Goal: Task Accomplishment & Management: Manage account settings

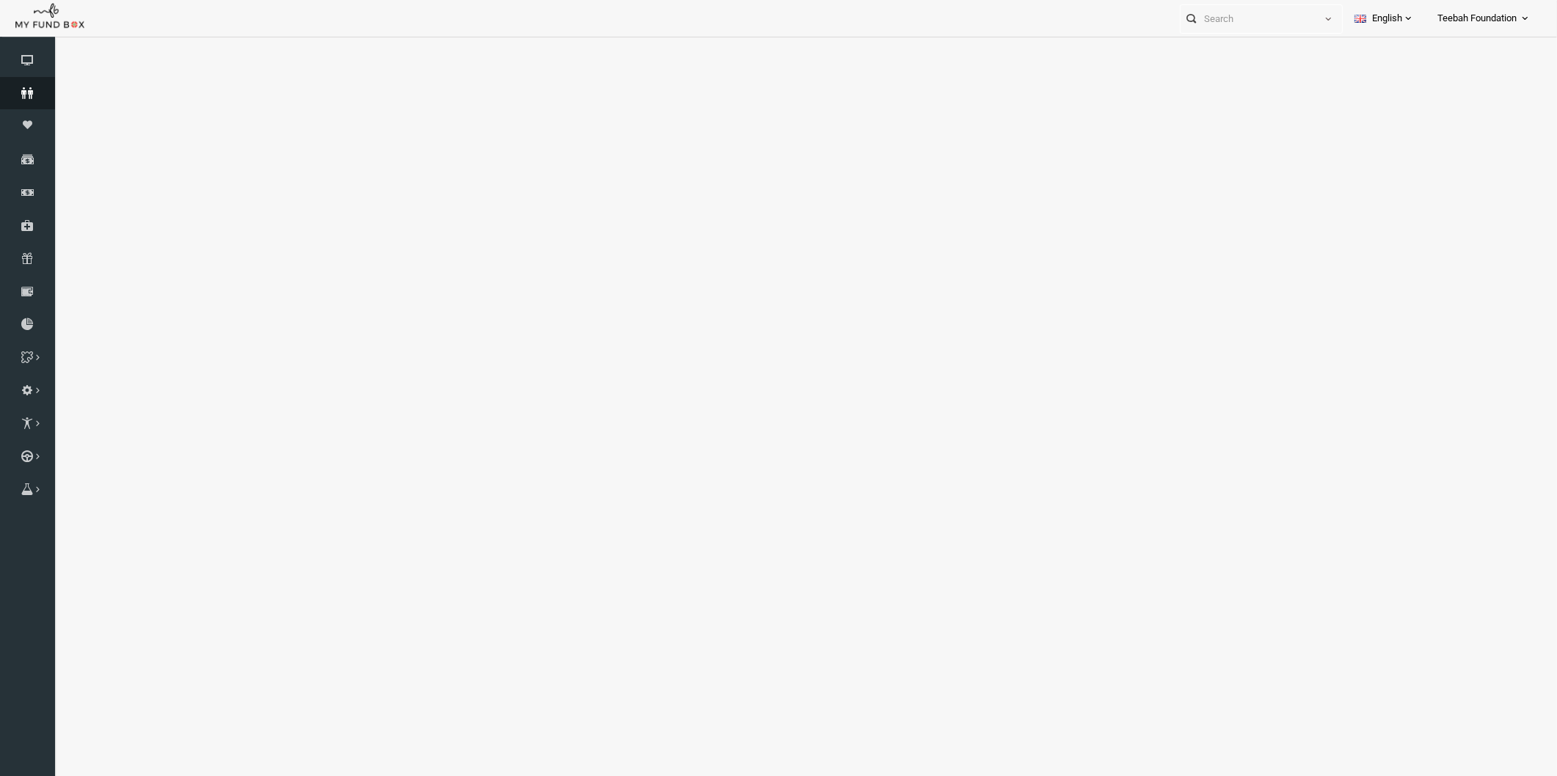
select select "100"
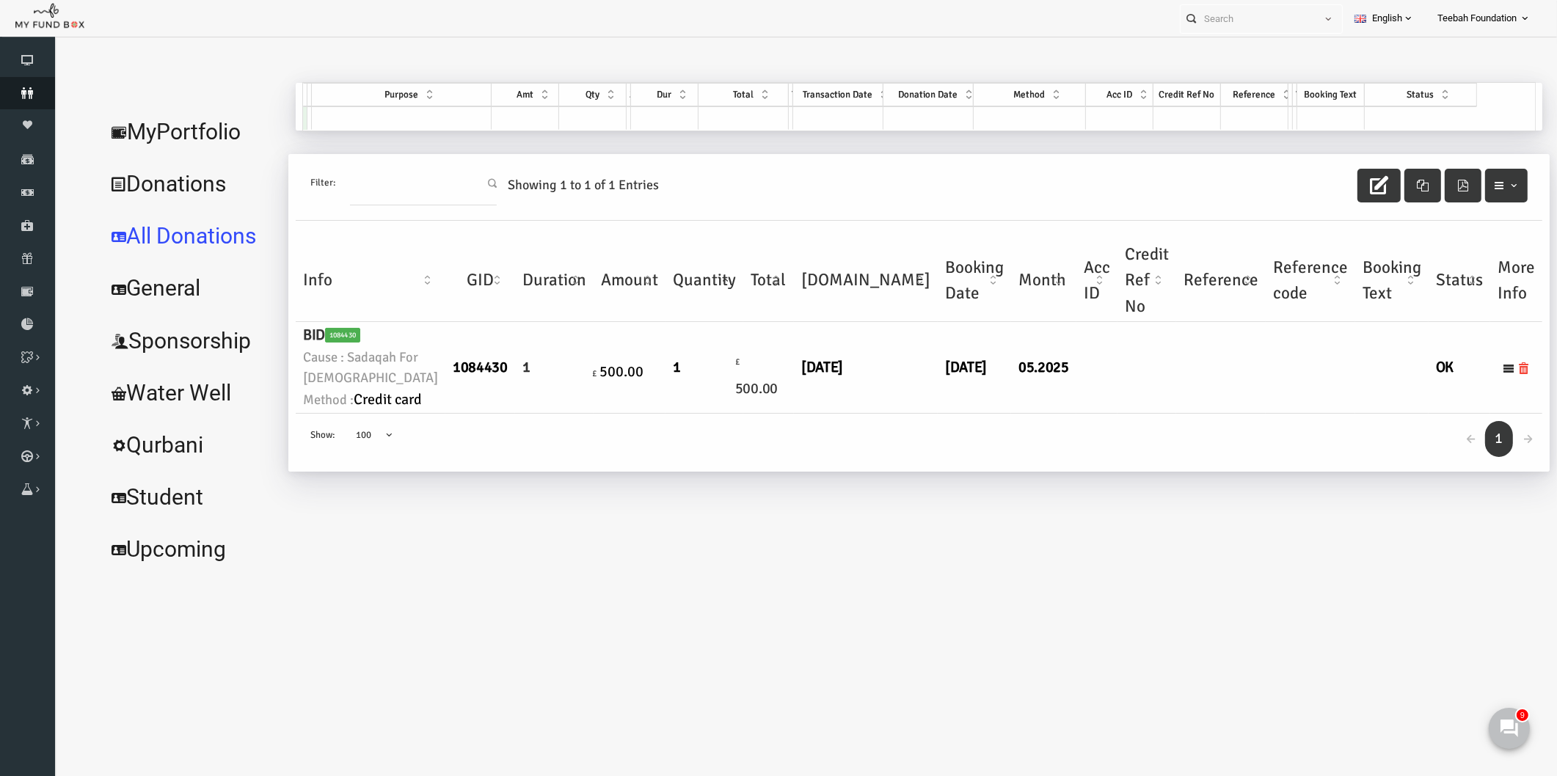
click at [12, 90] on icon at bounding box center [27, 93] width 55 height 12
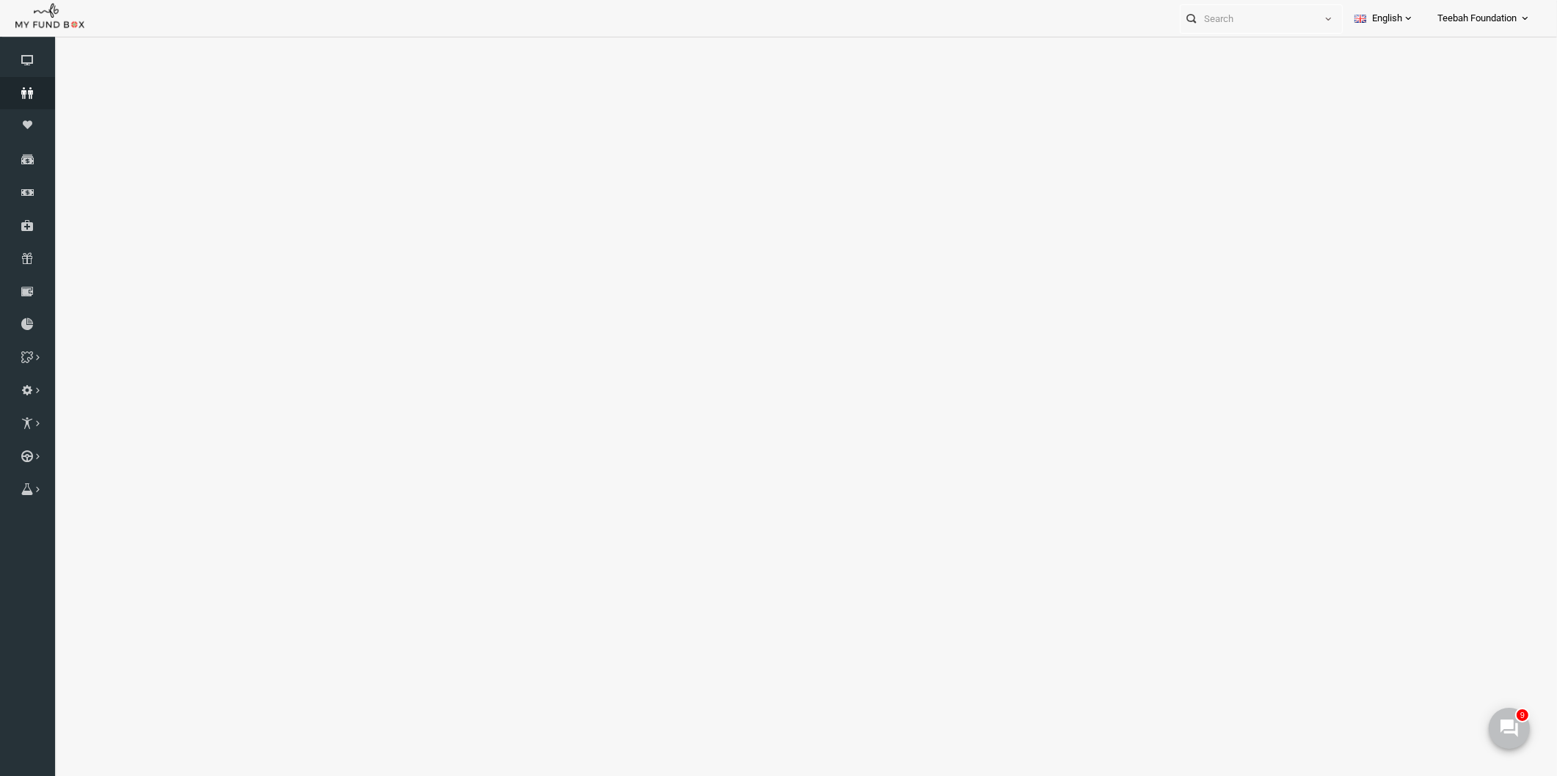
select select "100"
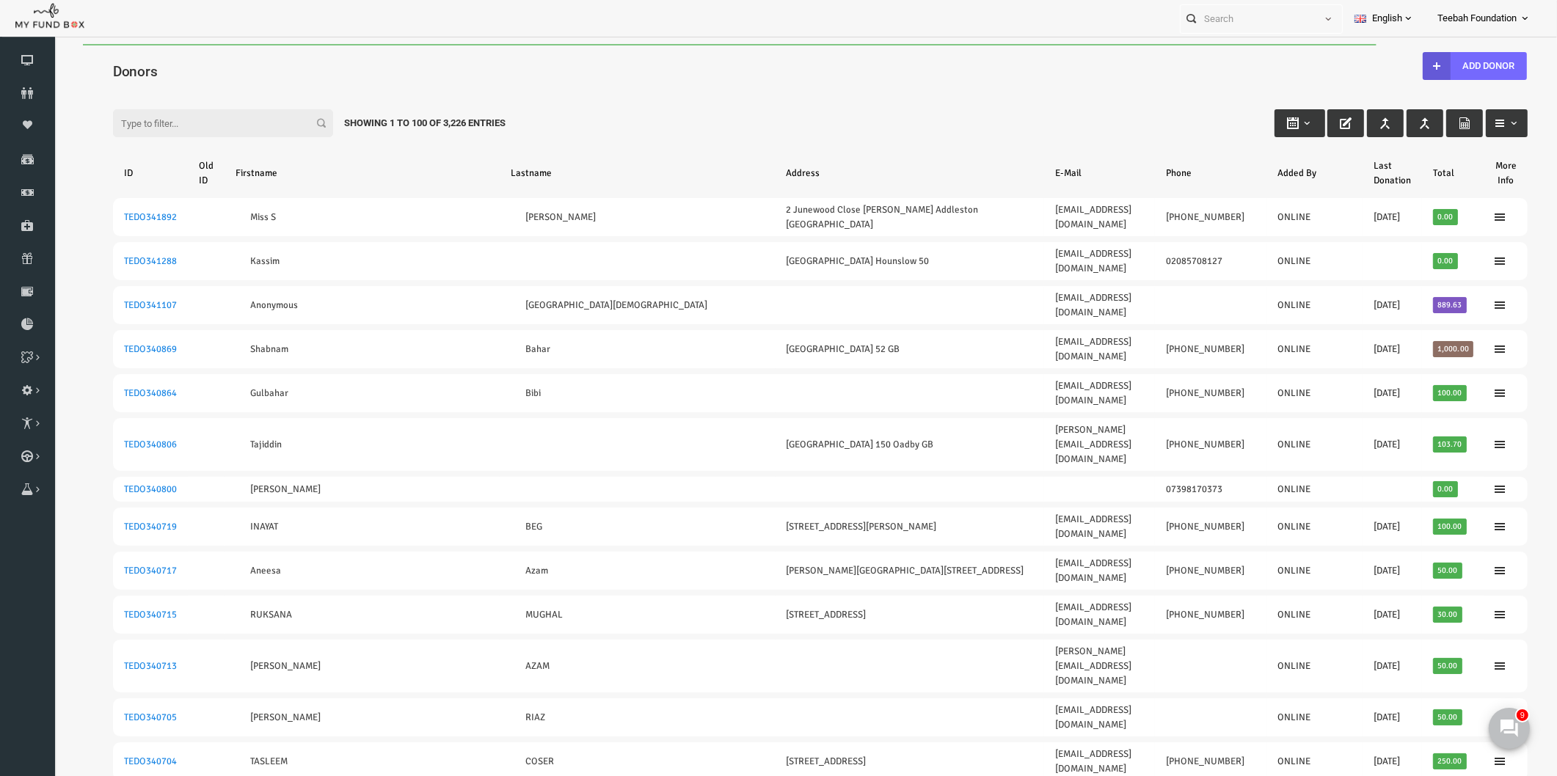
click at [129, 125] on input "Filter:" at bounding box center [193, 123] width 220 height 28
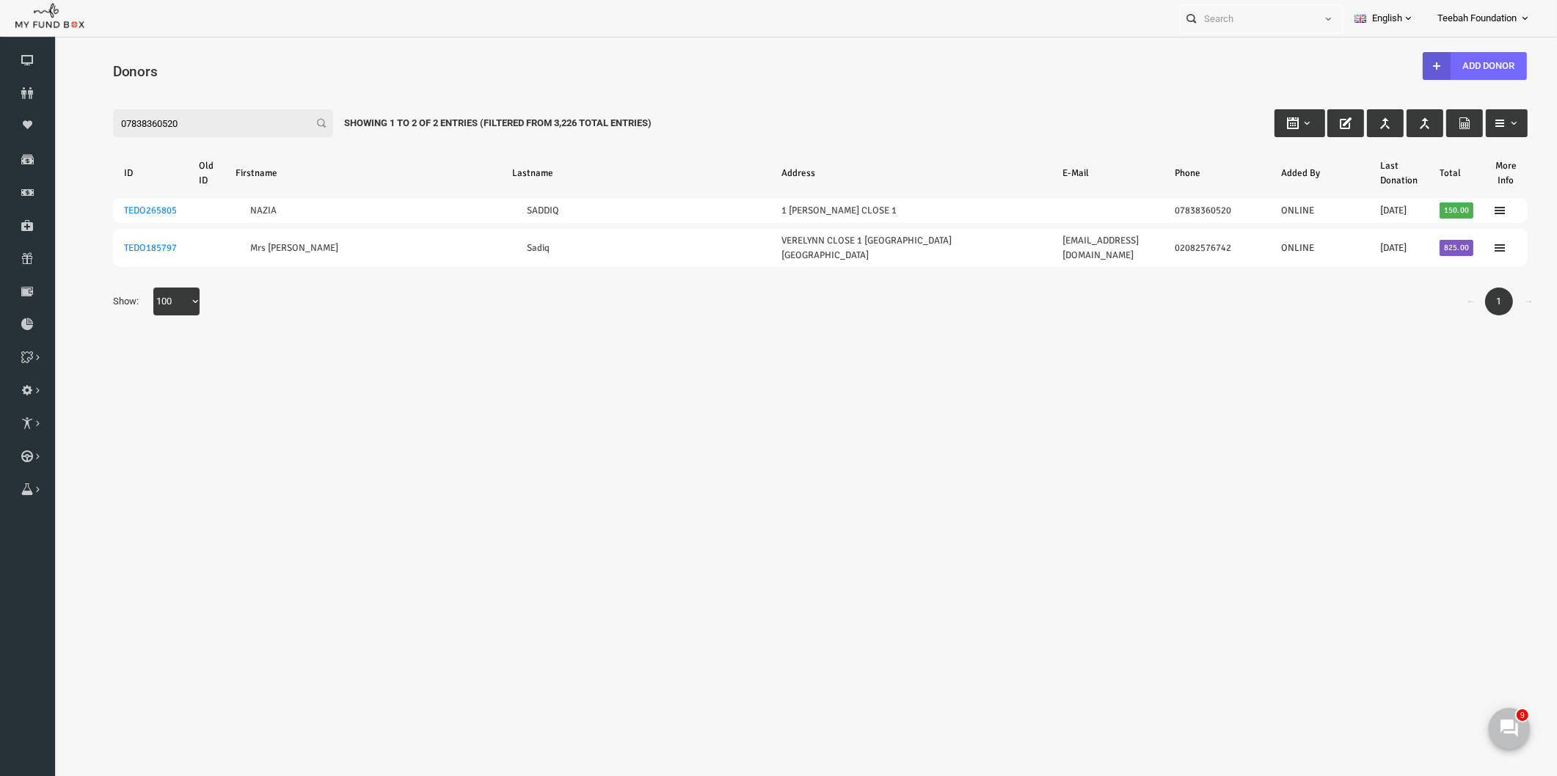
type input "07838360520"
drag, startPoint x: 676, startPoint y: 319, endPoint x: 308, endPoint y: 267, distance: 372.1
click at [674, 319] on div "Search: By ID: Note :ID should be atleast 5 digits By Name: Note :Name should b…" at bounding box center [791, 210] width 1474 height 270
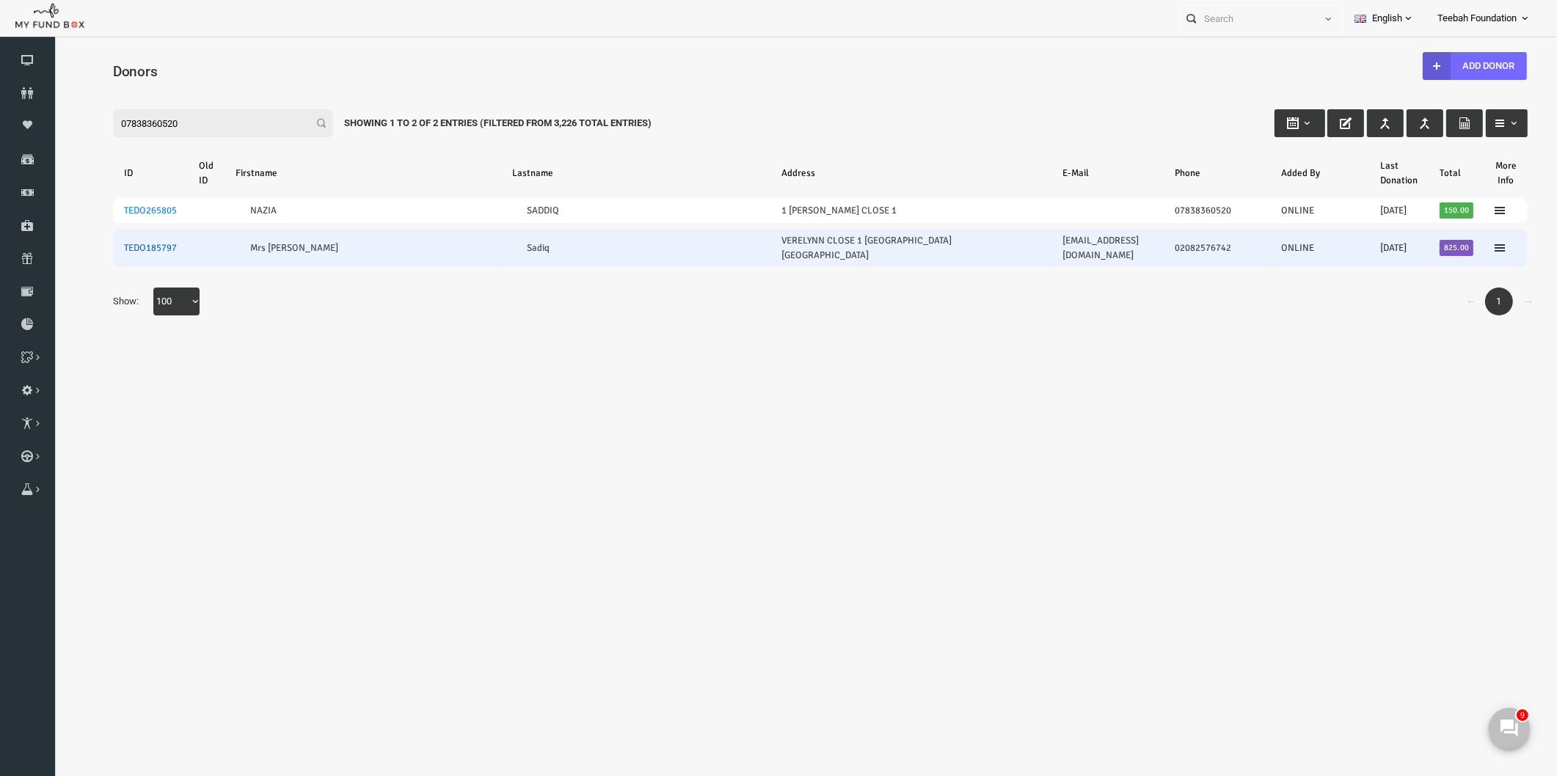
click at [114, 242] on link "TEDO185797" at bounding box center [120, 248] width 53 height 12
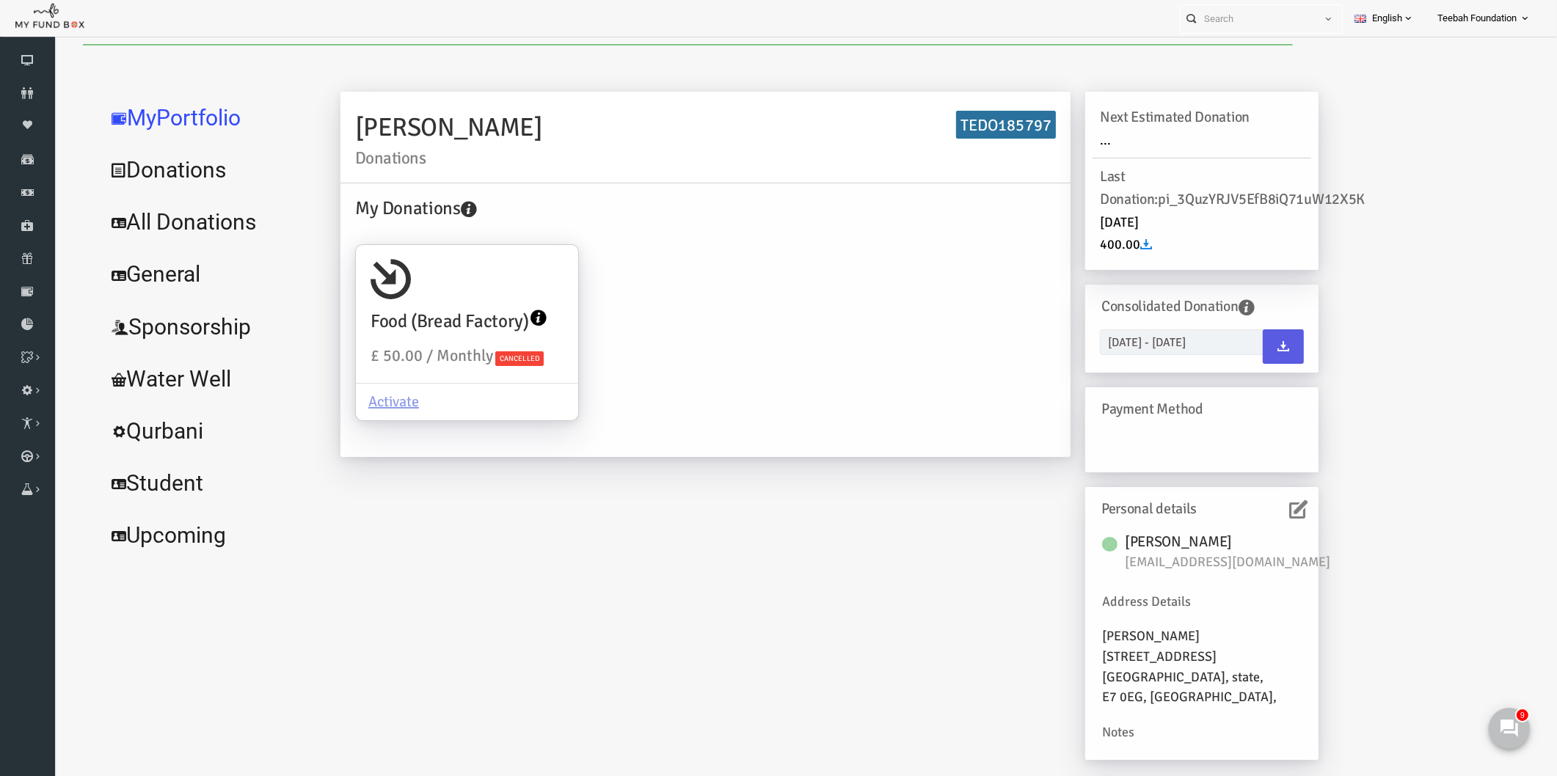
click at [204, 230] on link "All Donations" at bounding box center [178, 222] width 220 height 53
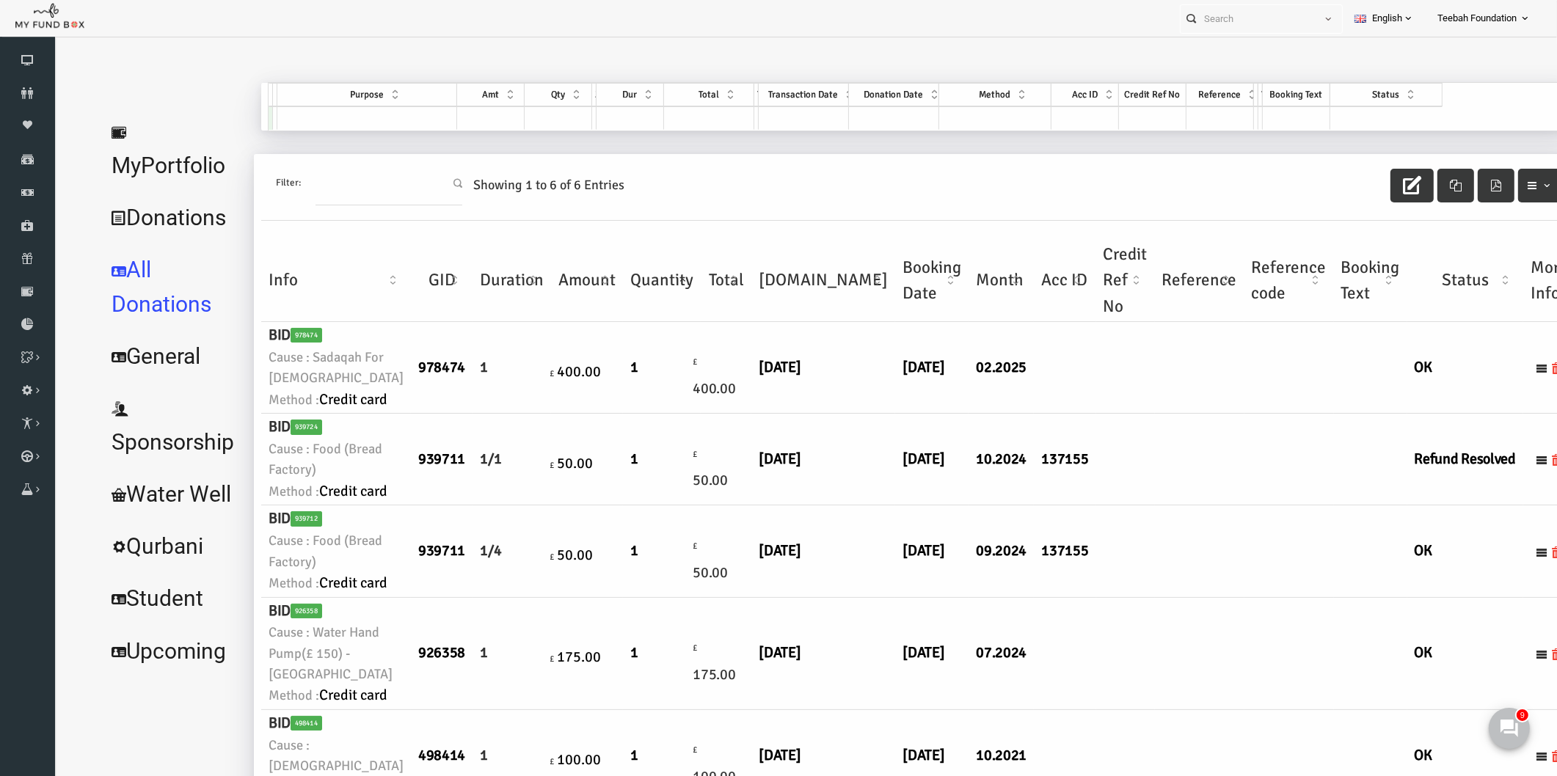
click at [1066, 506] on td at bounding box center [1095, 460] width 59 height 92
click at [26, 88] on icon at bounding box center [27, 93] width 55 height 12
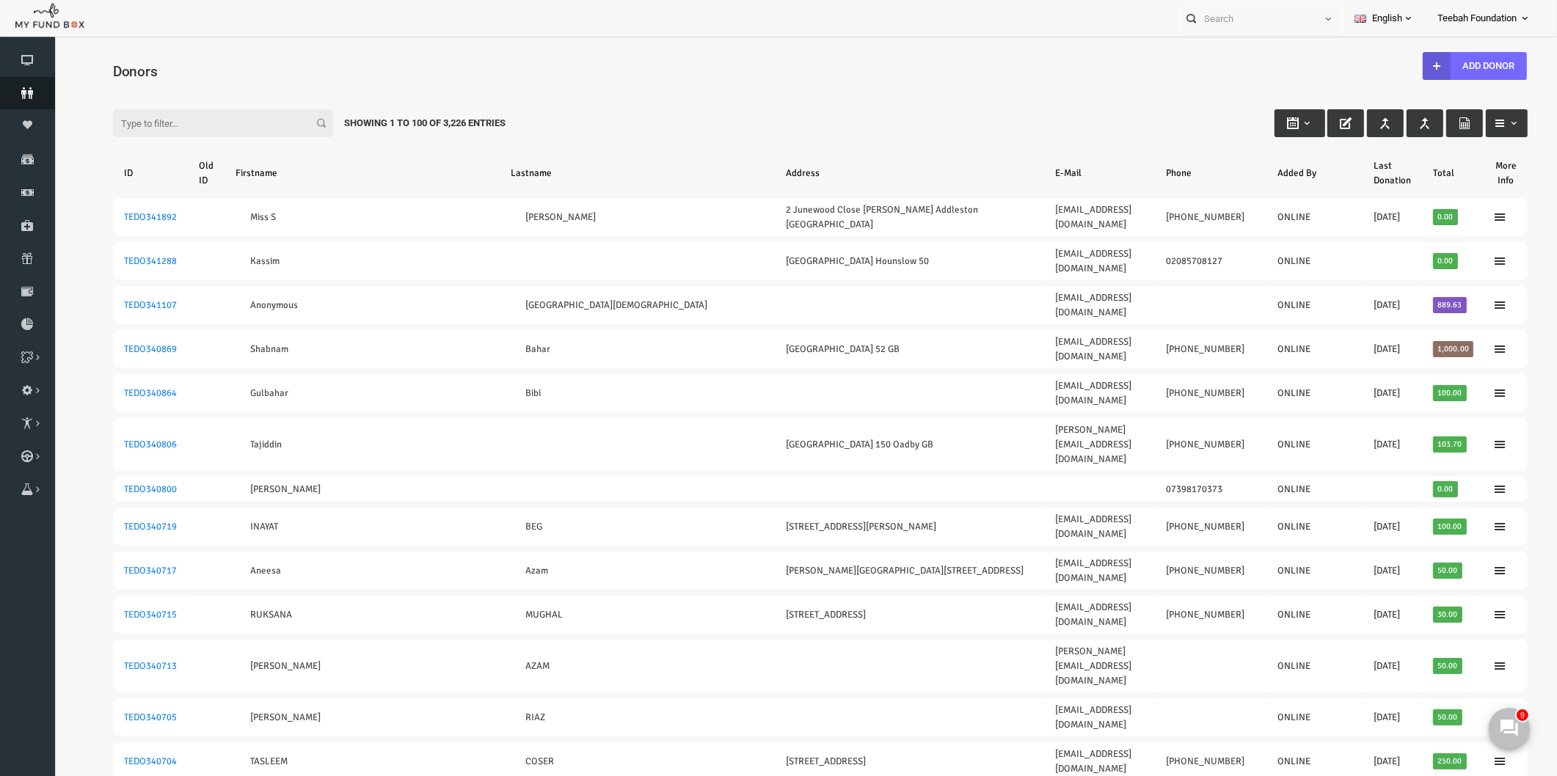
click at [19, 90] on icon at bounding box center [27, 93] width 55 height 12
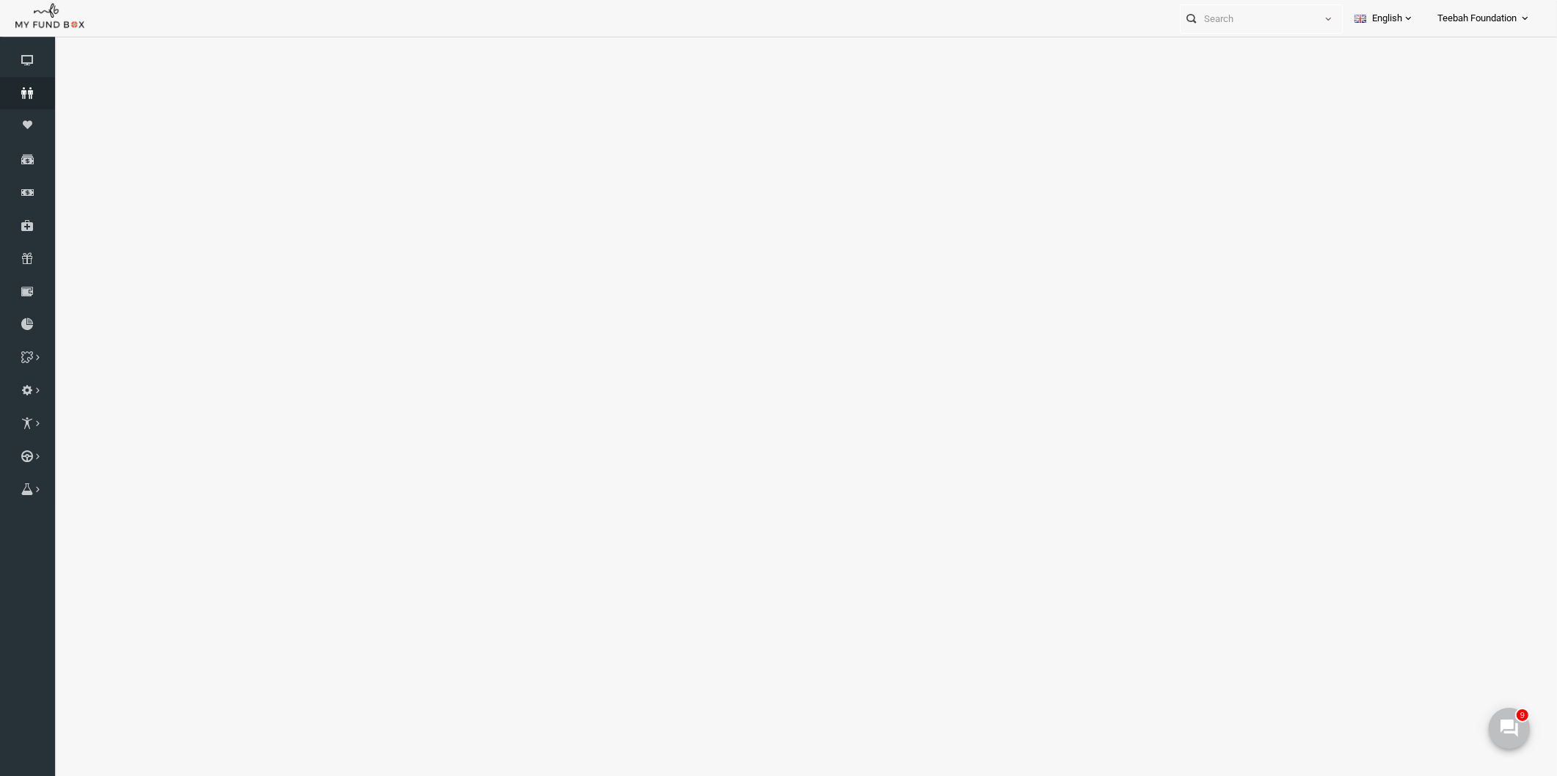
select select "100"
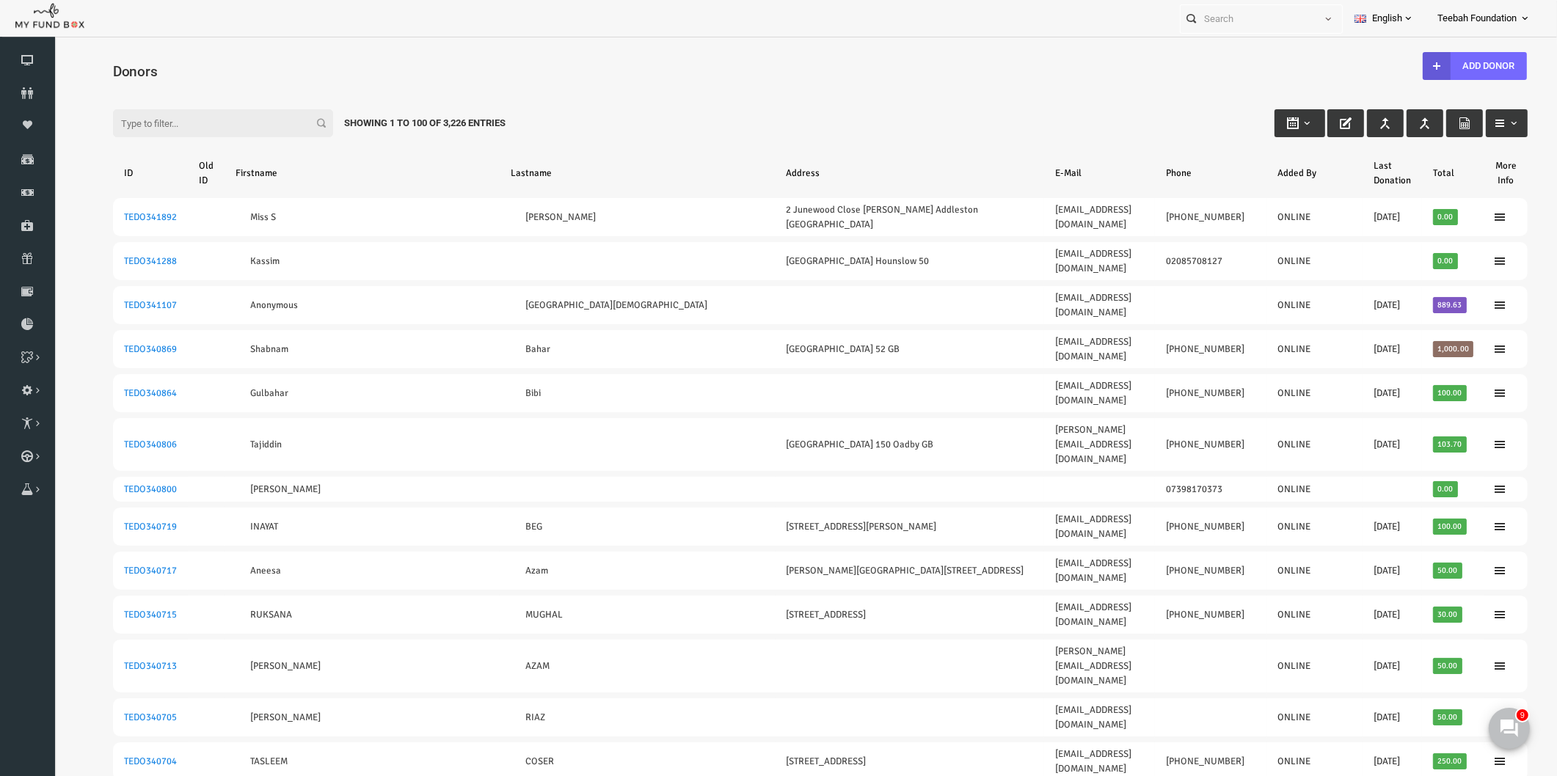
click at [888, 100] on div "Filter: Showing 1 to 100 of 3,226 Entries" at bounding box center [790, 110] width 1444 height 40
click at [1213, 21] on input "text" at bounding box center [1248, 18] width 134 height 27
type input "m"
click at [1311, 20] on span "button" at bounding box center [1317, 19] width 12 height 12
click at [1079, 100] on div "Filter: Showing 1 to 100 of 3,226 Entries" at bounding box center [790, 110] width 1444 height 40
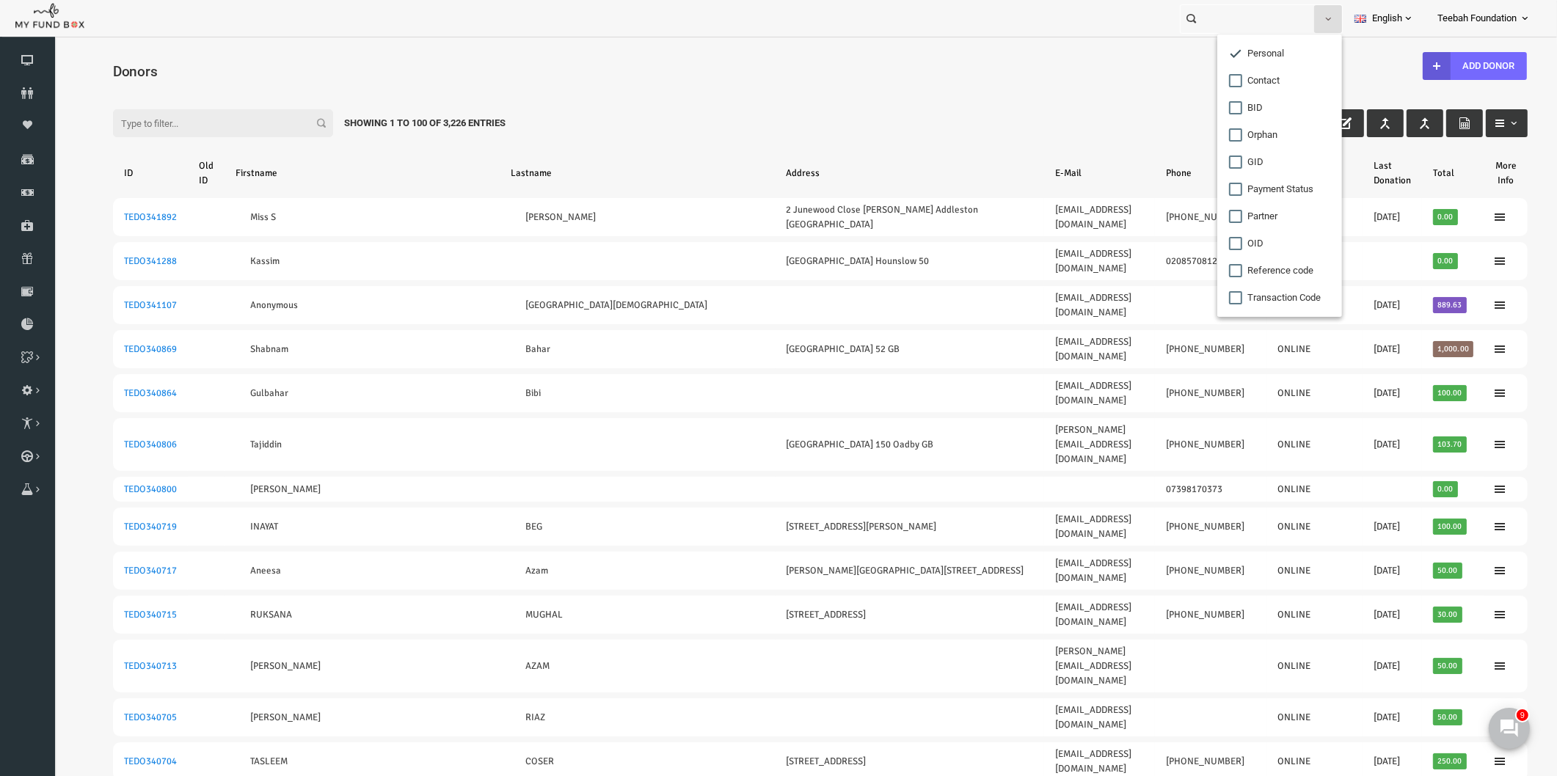
click at [1021, 104] on div "Filter: Showing 1 to 100 of 3,226 Entries" at bounding box center [790, 110] width 1444 height 40
click at [1323, 22] on span "button" at bounding box center [1329, 19] width 12 height 12
click at [1097, 118] on div "Filter: Showing 1 to 100 of 3,226 Entries" at bounding box center [790, 110] width 1444 height 40
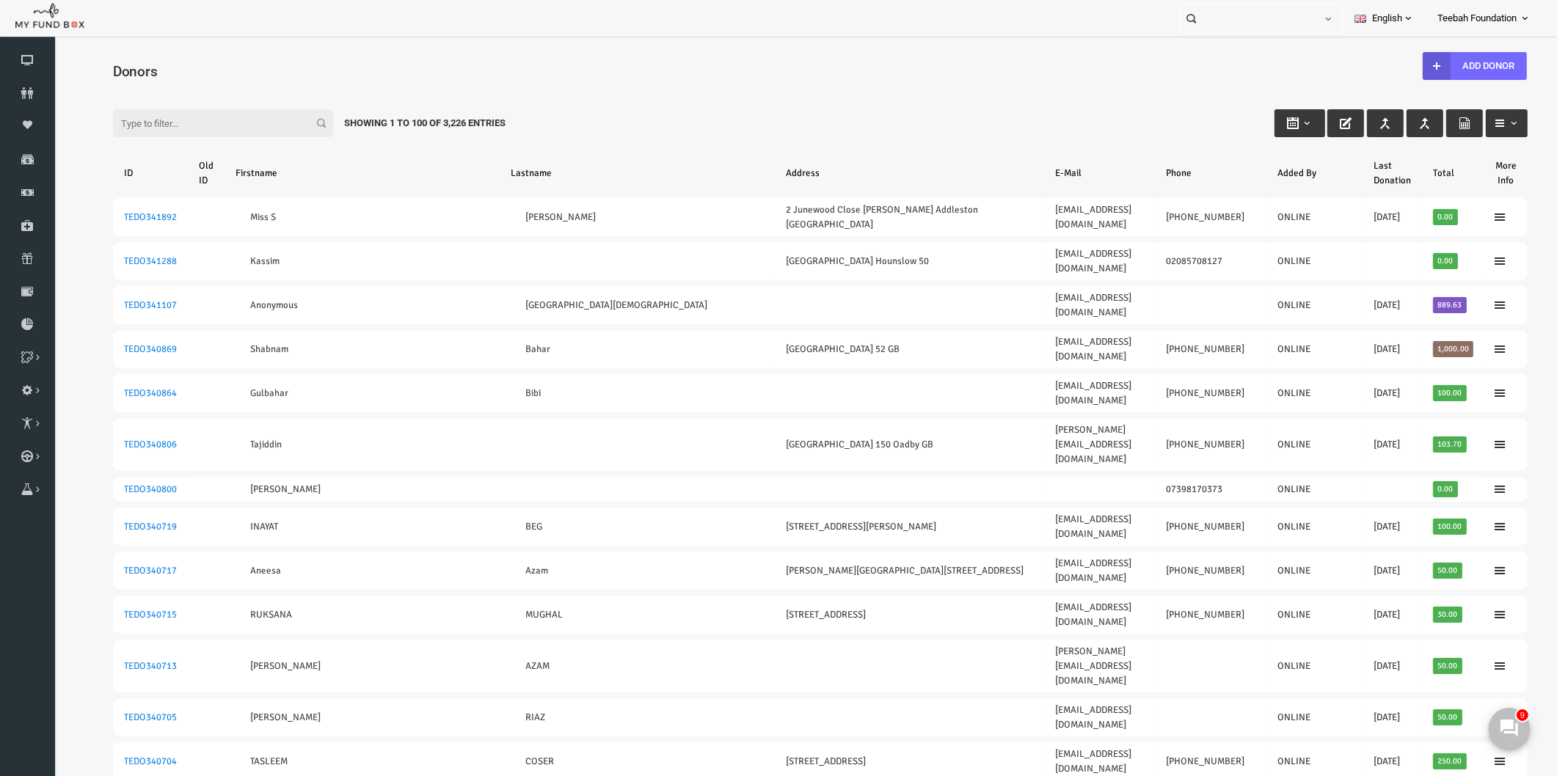
click at [151, 118] on input "Filter:" at bounding box center [193, 123] width 220 height 28
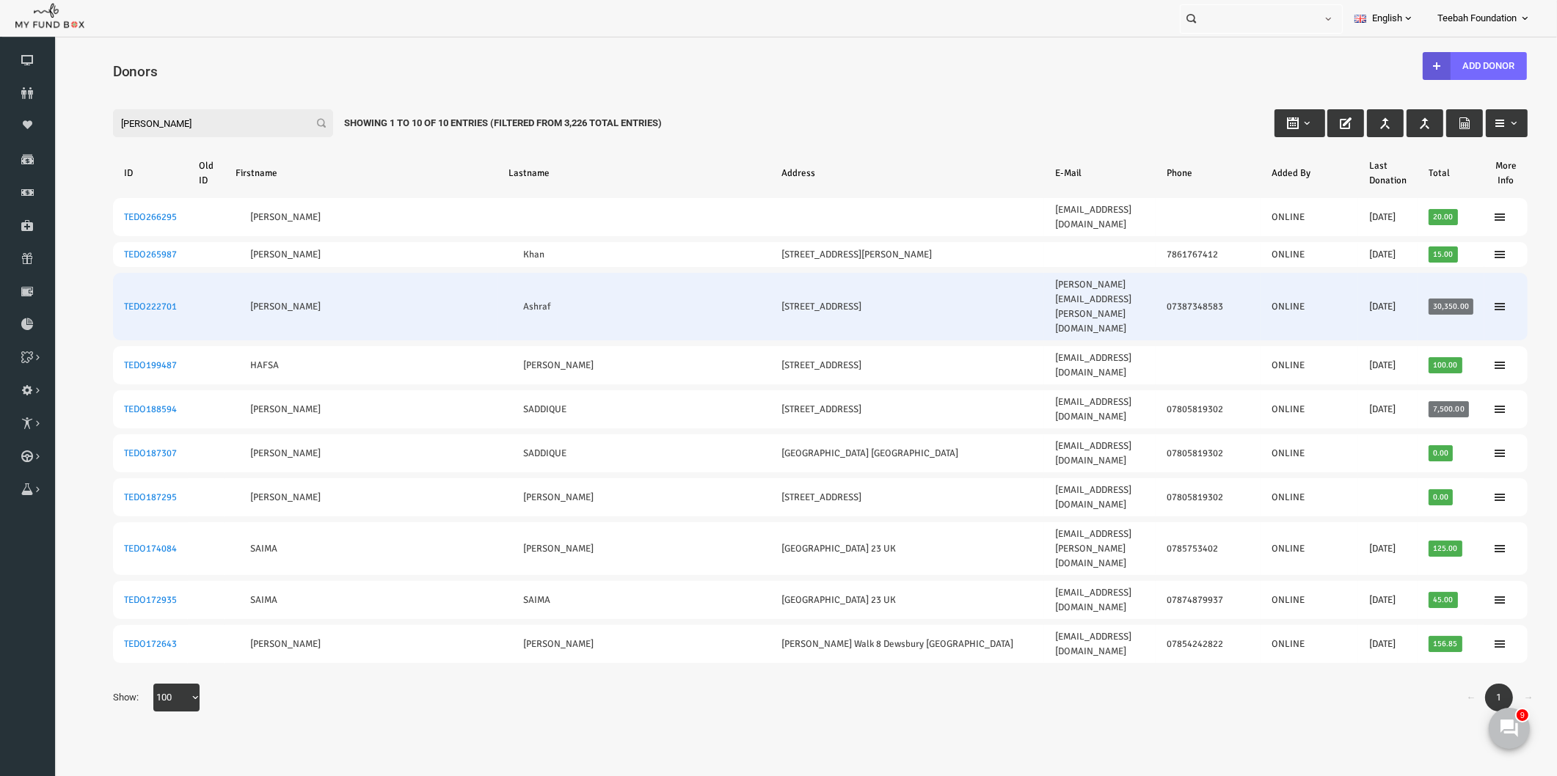
type input "[PERSON_NAME]"
drag, startPoint x: 1127, startPoint y: 267, endPoint x: 1198, endPoint y: 268, distance: 71.9
click at [1198, 273] on td "07387348583" at bounding box center [1178, 307] width 105 height 68
click at [1196, 273] on td "07387348583" at bounding box center [1178, 307] width 105 height 68
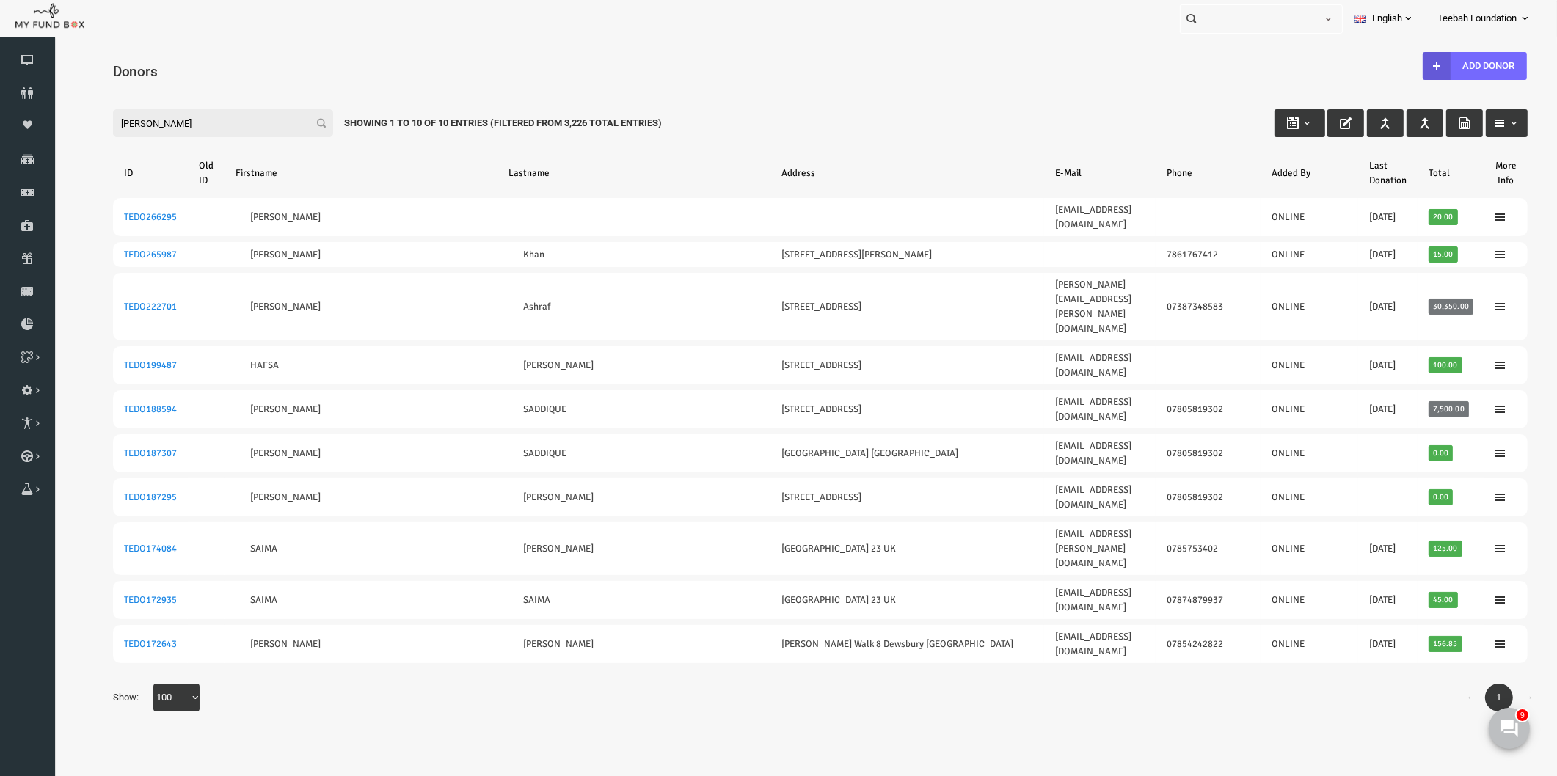
click at [1151, 113] on div "Filter: [PERSON_NAME] Showing 1 to 10 of 10 Entries (Filtered From 3,226 Total …" at bounding box center [790, 110] width 1444 height 40
click at [713, 684] on div "← 1 → Show: 10 25 50 100 100" at bounding box center [790, 705] width 1444 height 43
click at [636, 670] on body "Donor Not Found Beneficiary Not Found Partner Not Found!!!! Please Fill out thi…" at bounding box center [791, 428] width 1474 height 768
click at [592, 640] on body "Donor Not Found Beneficiary Not Found Partner Not Found!!!! Please Fill out thi…" at bounding box center [791, 428] width 1474 height 768
click at [1171, 622] on body "Donor Not Found Beneficiary Not Found Partner Not Found!!!! Please Fill out thi…" at bounding box center [791, 428] width 1474 height 768
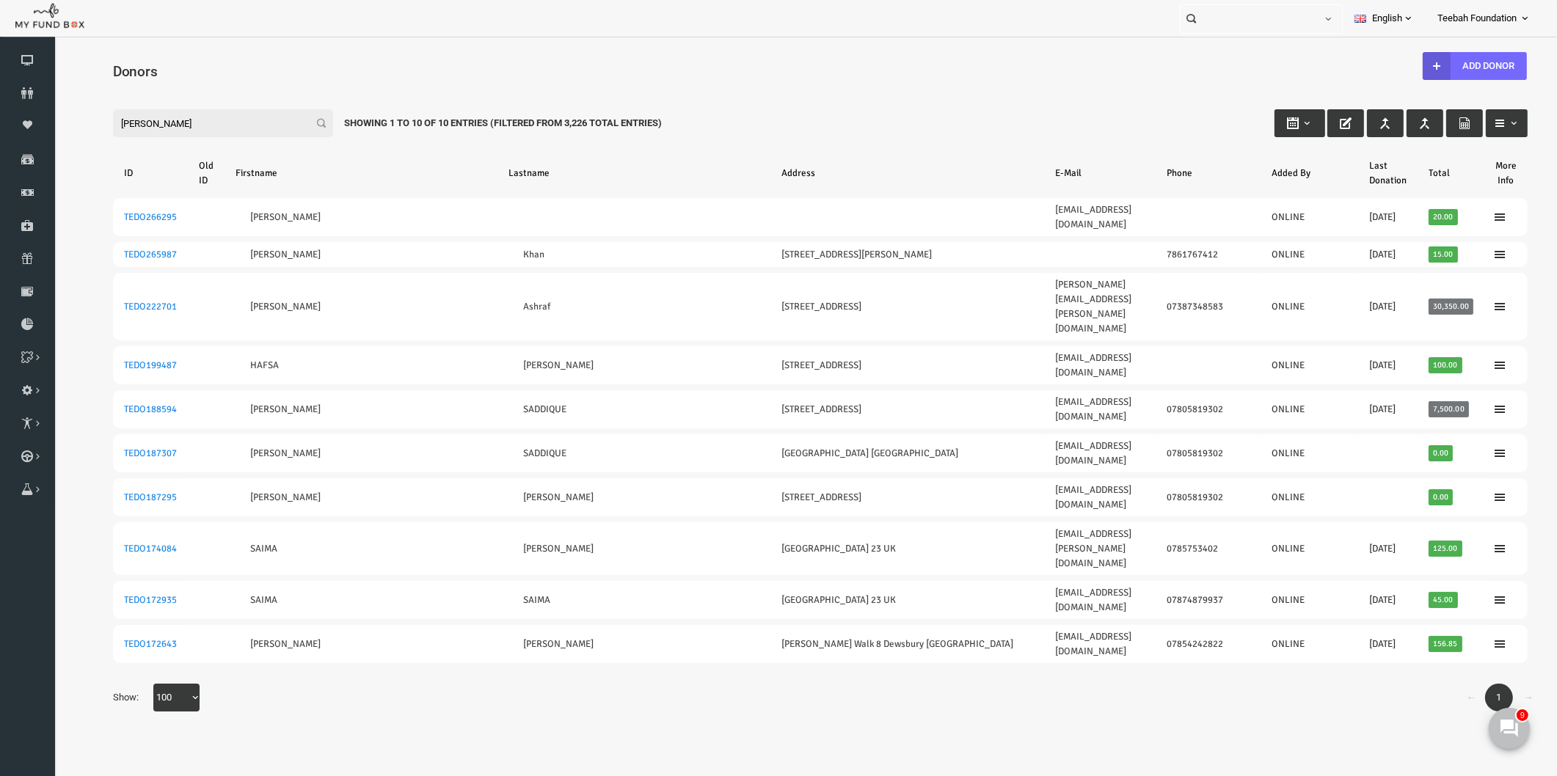
click at [1102, 100] on div "Filter: [PERSON_NAME] Showing 1 to 10 of 10 Entries (Filtered From 3,226 Total …" at bounding box center [790, 110] width 1444 height 40
click at [240, 127] on input "[PERSON_NAME]" at bounding box center [193, 123] width 220 height 28
drag, startPoint x: 168, startPoint y: 121, endPoint x: 64, endPoint y: 128, distance: 104.5
click at [64, 128] on div "Search: By ID: Note :ID should be atleast 5 digits By Name: Note :Name should b…" at bounding box center [791, 408] width 1474 height 666
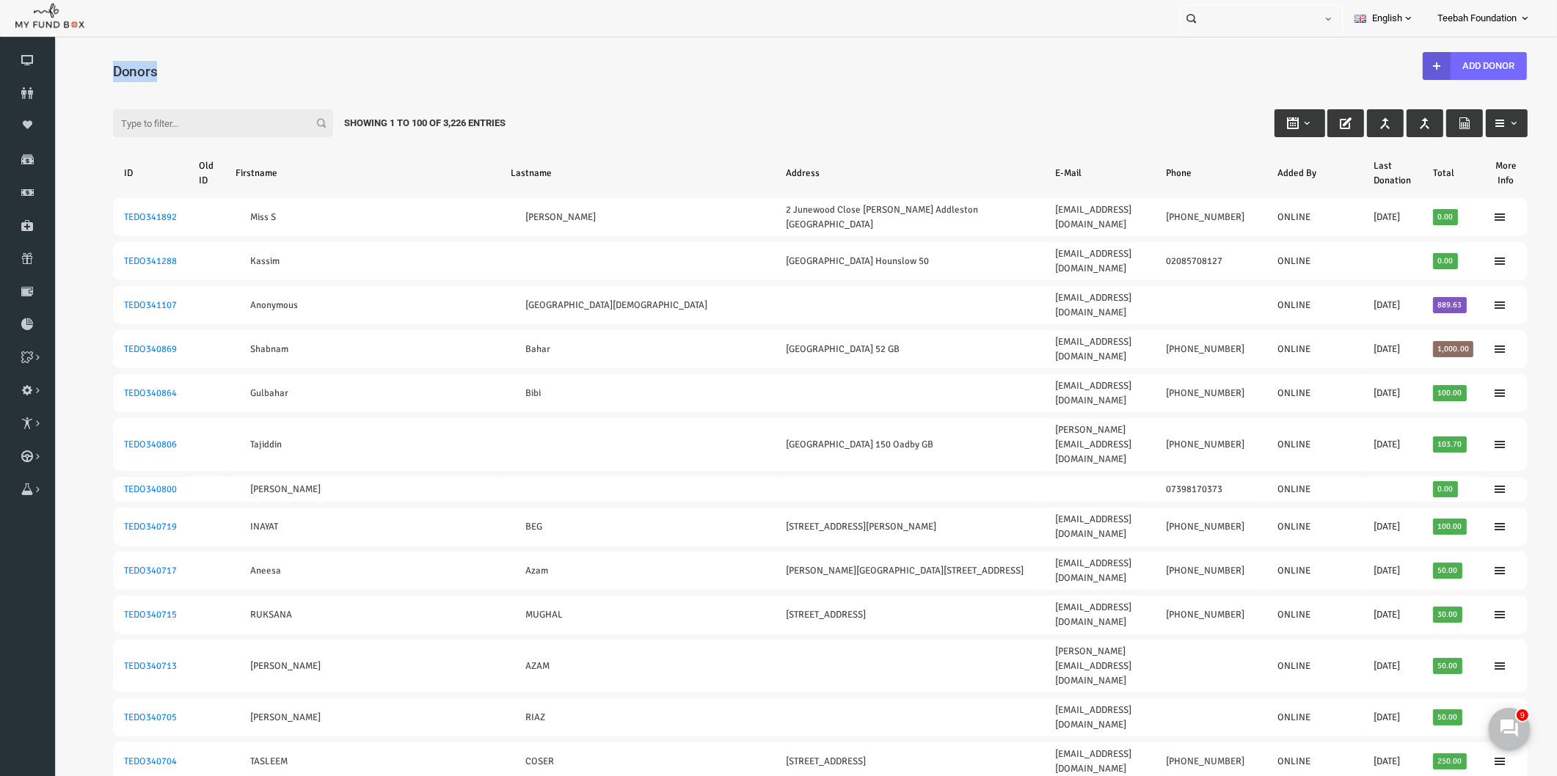
drag, startPoint x: 84, startPoint y: 68, endPoint x: 128, endPoint y: 68, distance: 44.0
click at [128, 68] on h4 "Donors" at bounding box center [798, 71] width 1430 height 21
drag, startPoint x: 316, startPoint y: 119, endPoint x: 514, endPoint y: 117, distance: 198.2
click at [518, 117] on div "Filter: Showing 1 to 100 of 3,226 Entries" at bounding box center [790, 110] width 1444 height 40
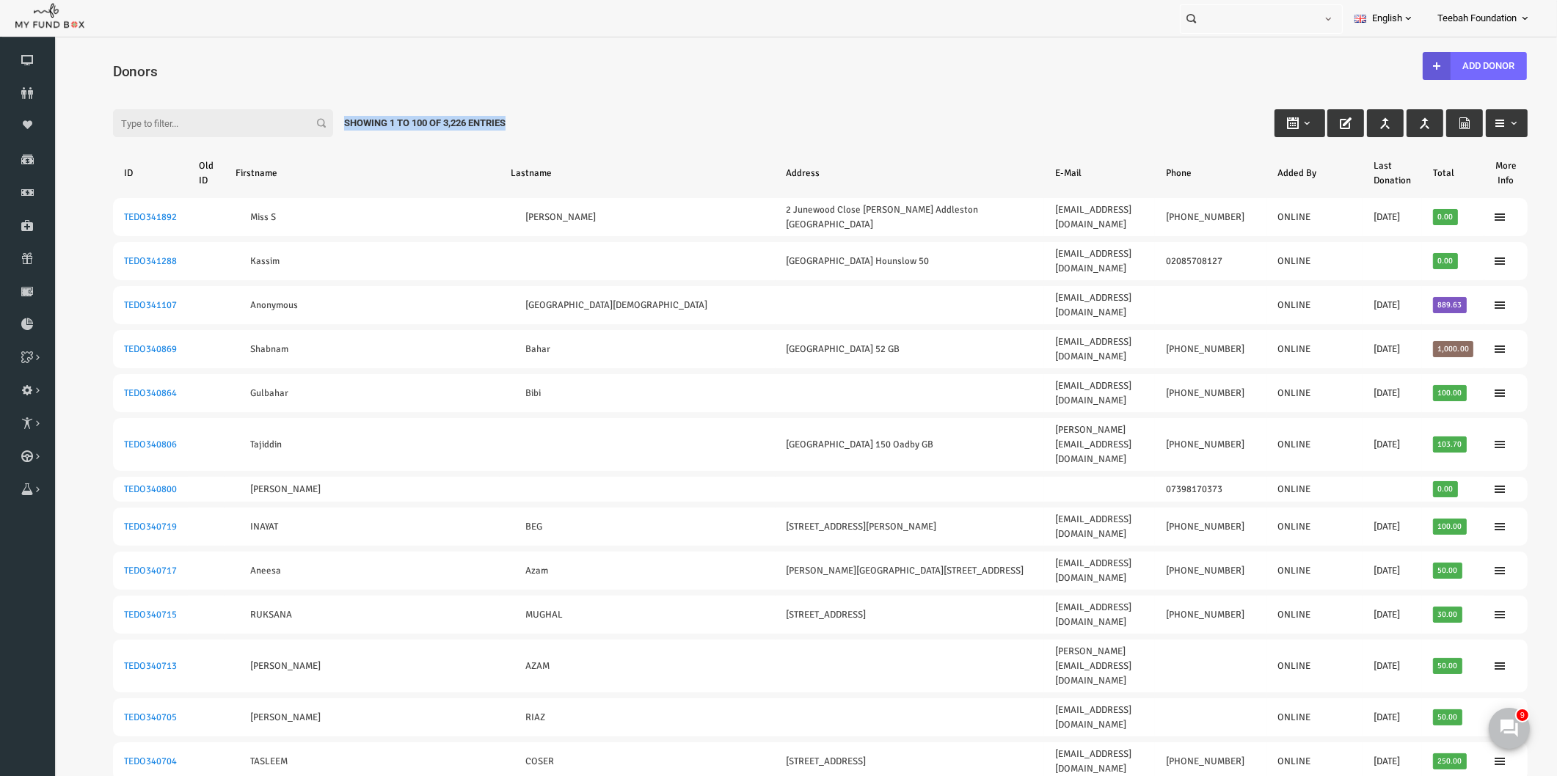
click at [512, 119] on div "Filter: Showing 1 to 100 of 3,226 Entries" at bounding box center [790, 110] width 1444 height 40
drag, startPoint x: 487, startPoint y: 121, endPoint x: 314, endPoint y: 107, distance: 173.0
click at [314, 107] on div "Filter: Showing 1 to 100 of 3,226 Entries" at bounding box center [790, 110] width 1444 height 40
drag, startPoint x: 129, startPoint y: 70, endPoint x: 79, endPoint y: 69, distance: 50.6
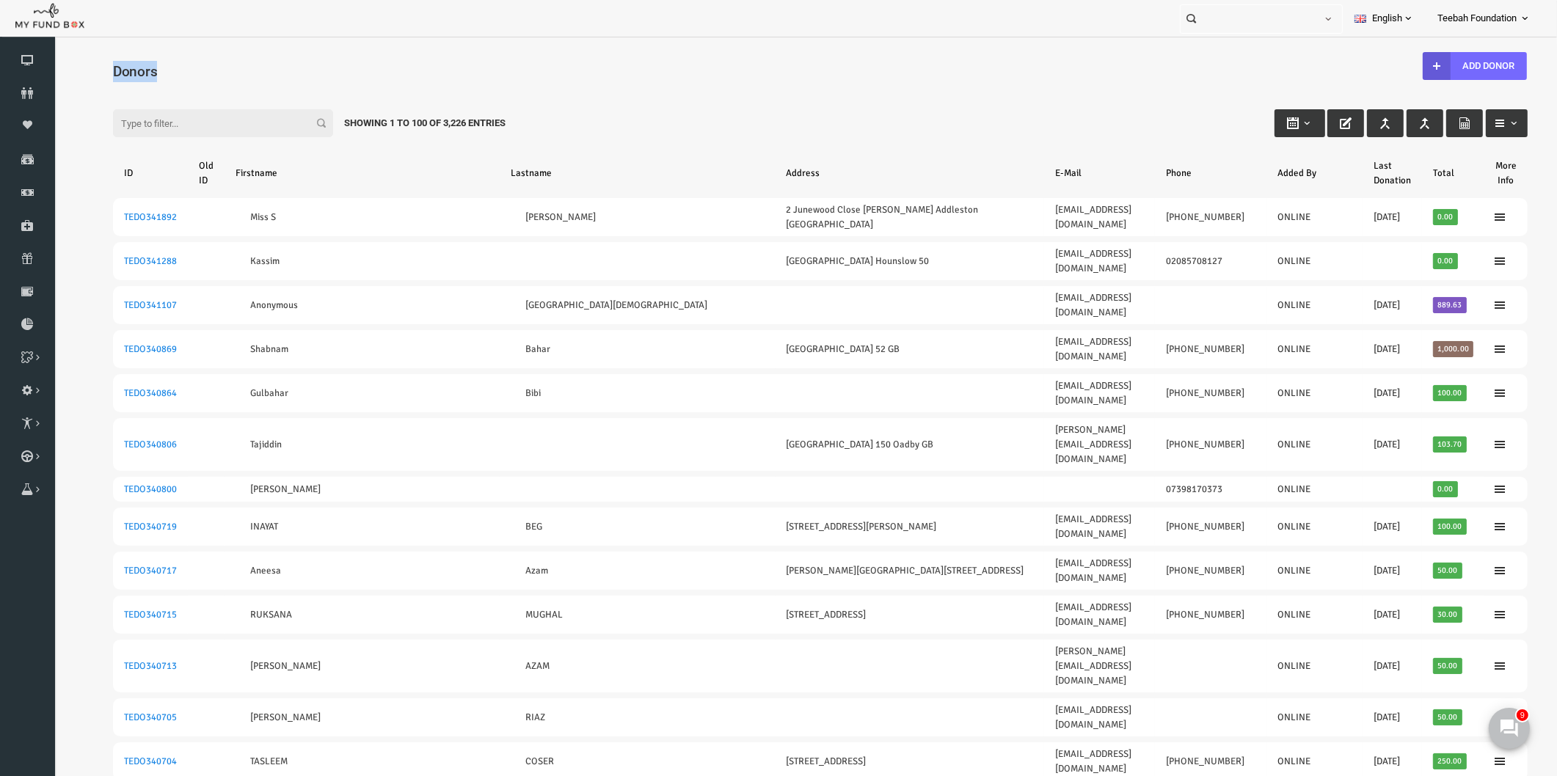
click at [79, 69] on div "Donors" at bounding box center [790, 69] width 1444 height 51
click at [86, 70] on span "Donors" at bounding box center [105, 71] width 44 height 17
drag, startPoint x: 81, startPoint y: 70, endPoint x: 142, endPoint y: 70, distance: 60.9
click at [142, 70] on h4 "Donors" at bounding box center [798, 71] width 1430 height 21
drag, startPoint x: 313, startPoint y: 125, endPoint x: 492, endPoint y: 120, distance: 179.2
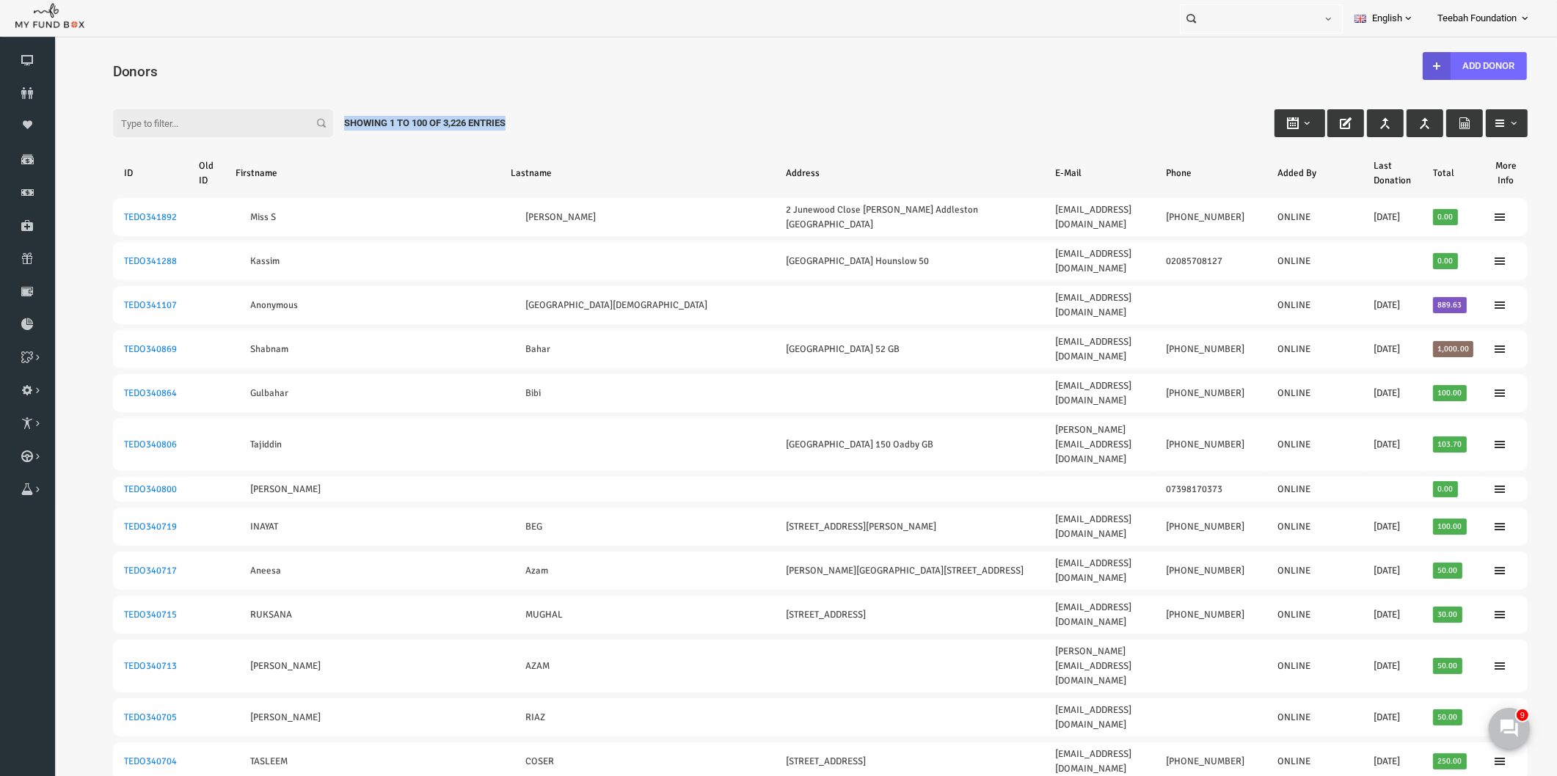
click at [492, 120] on div "Filter: Showing 1 to 100 of 3,226 Entries" at bounding box center [790, 110] width 1444 height 40
click at [503, 120] on div "Filter: Showing 1 to 100 of 3,226 Entries" at bounding box center [790, 110] width 1444 height 40
click at [468, 113] on div "Showing 1 to 100 of 3,226 Entries" at bounding box center [394, 123] width 183 height 28
drag, startPoint x: 316, startPoint y: 120, endPoint x: 509, endPoint y: 115, distance: 193.8
click at [509, 115] on div "Filter: Showing 1 to 100 of 3,226 Entries" at bounding box center [790, 110] width 1444 height 40
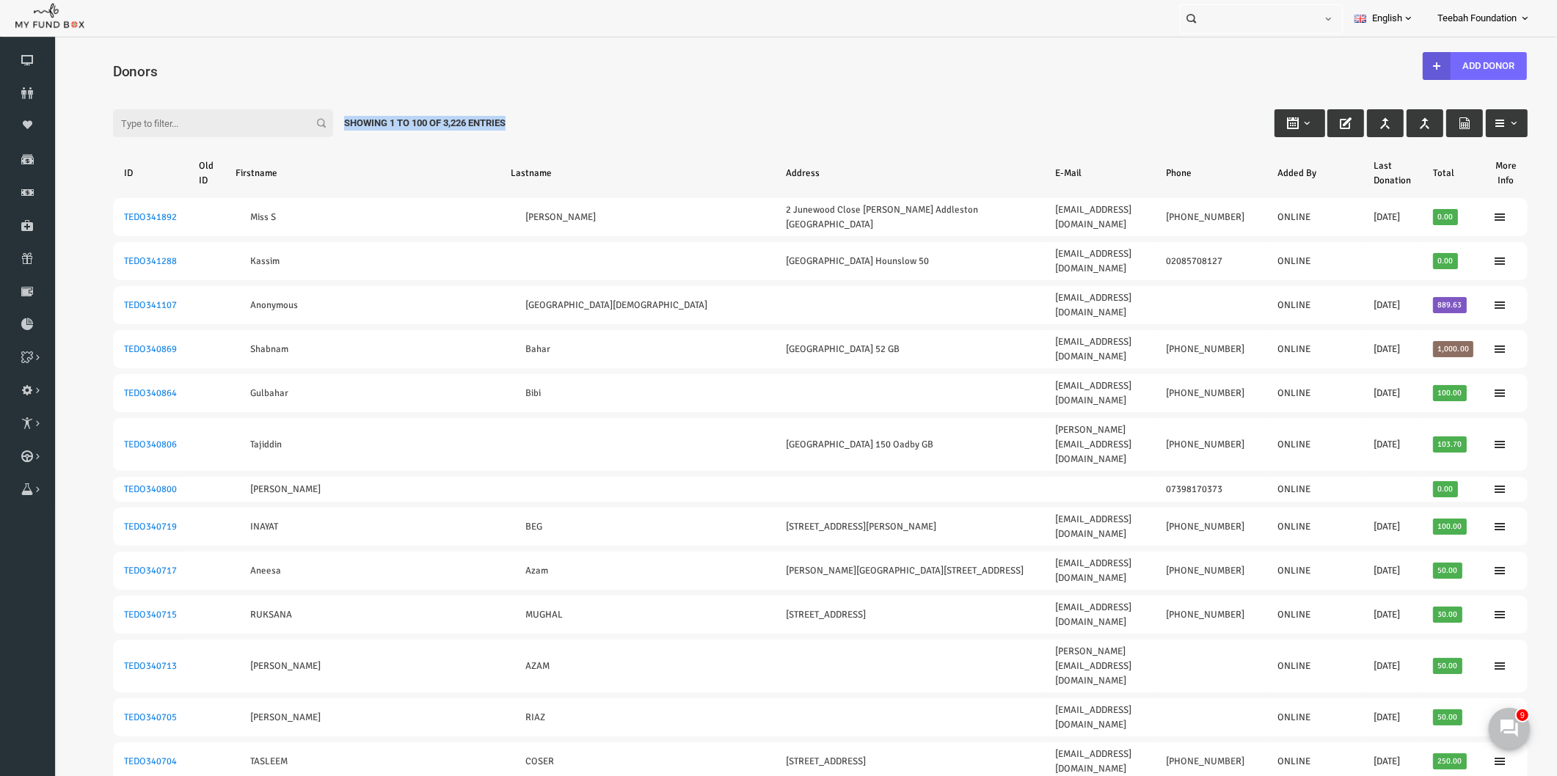
click at [510, 115] on div "Filter: Showing 1 to 100 of 3,226 Entries" at bounding box center [790, 110] width 1444 height 40
drag, startPoint x: 313, startPoint y: 120, endPoint x: 512, endPoint y: 120, distance: 198.9
click at [512, 120] on div "Filter: Showing 1 to 100 of 3,226 Entries" at bounding box center [790, 110] width 1444 height 40
click at [129, 127] on input "Filter:" at bounding box center [193, 123] width 220 height 28
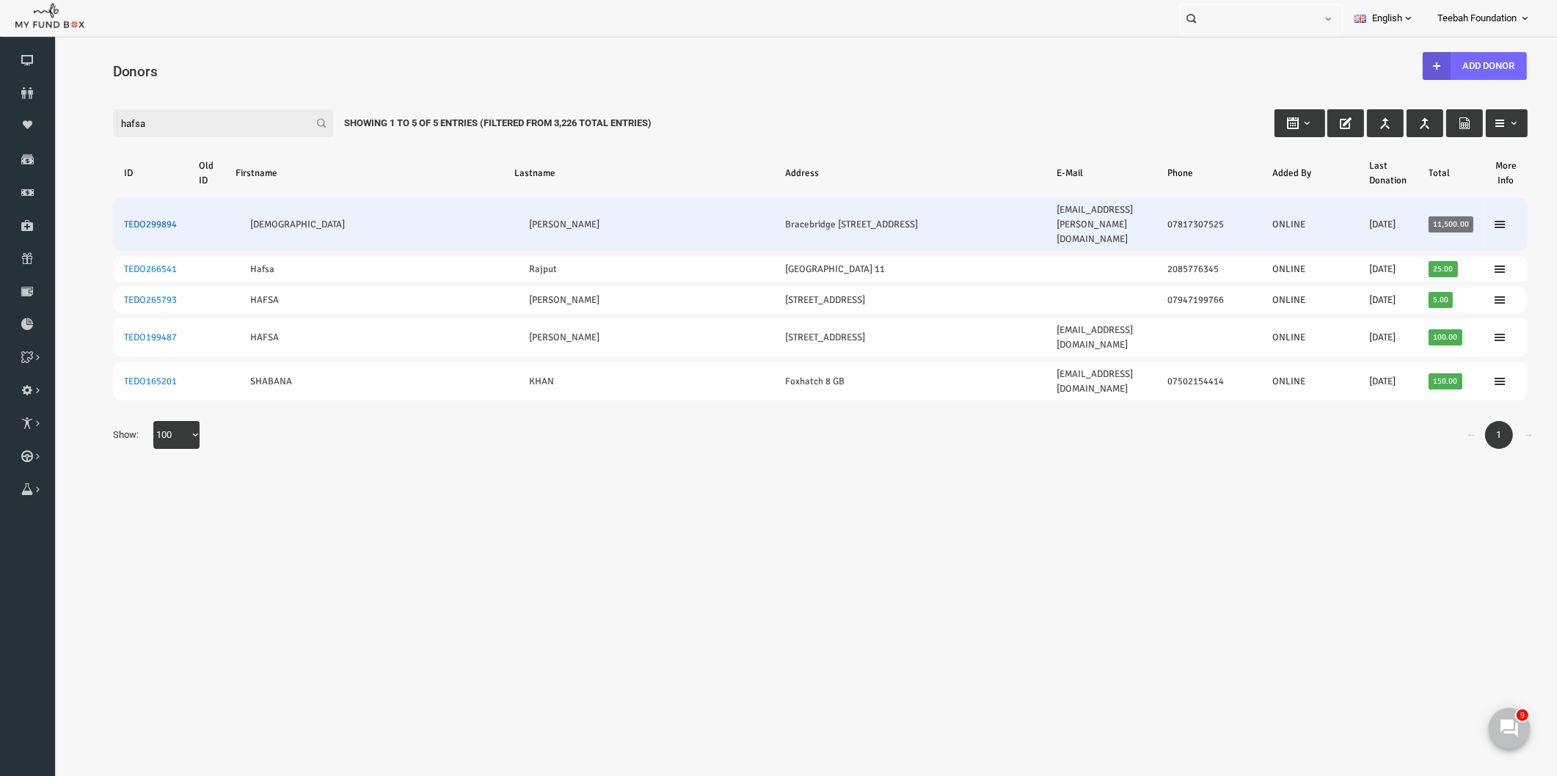
type input "hafsa"
click at [138, 219] on link "TEDO299894" at bounding box center [120, 225] width 53 height 12
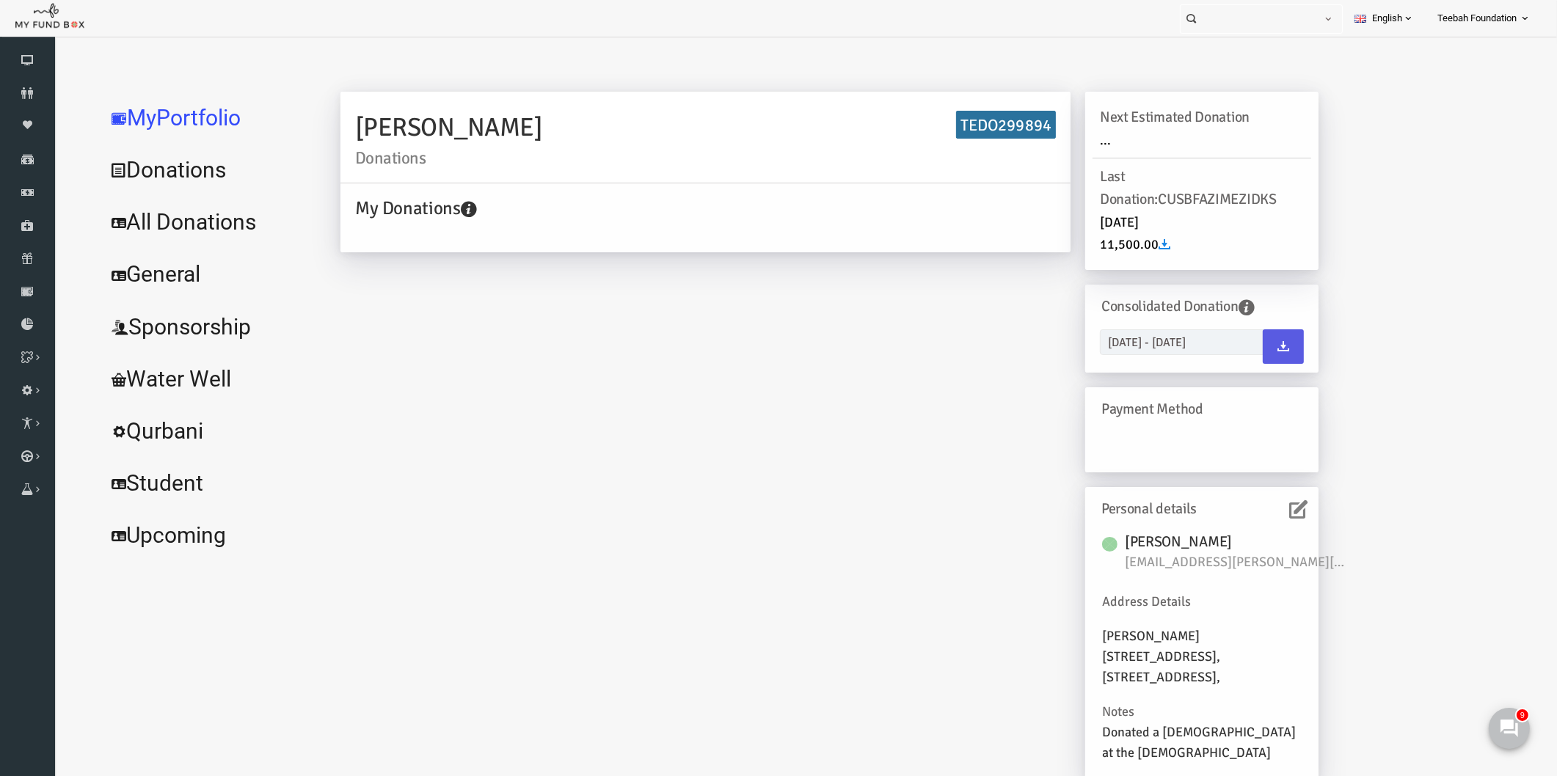
click at [176, 225] on link "All Donations" at bounding box center [178, 222] width 220 height 53
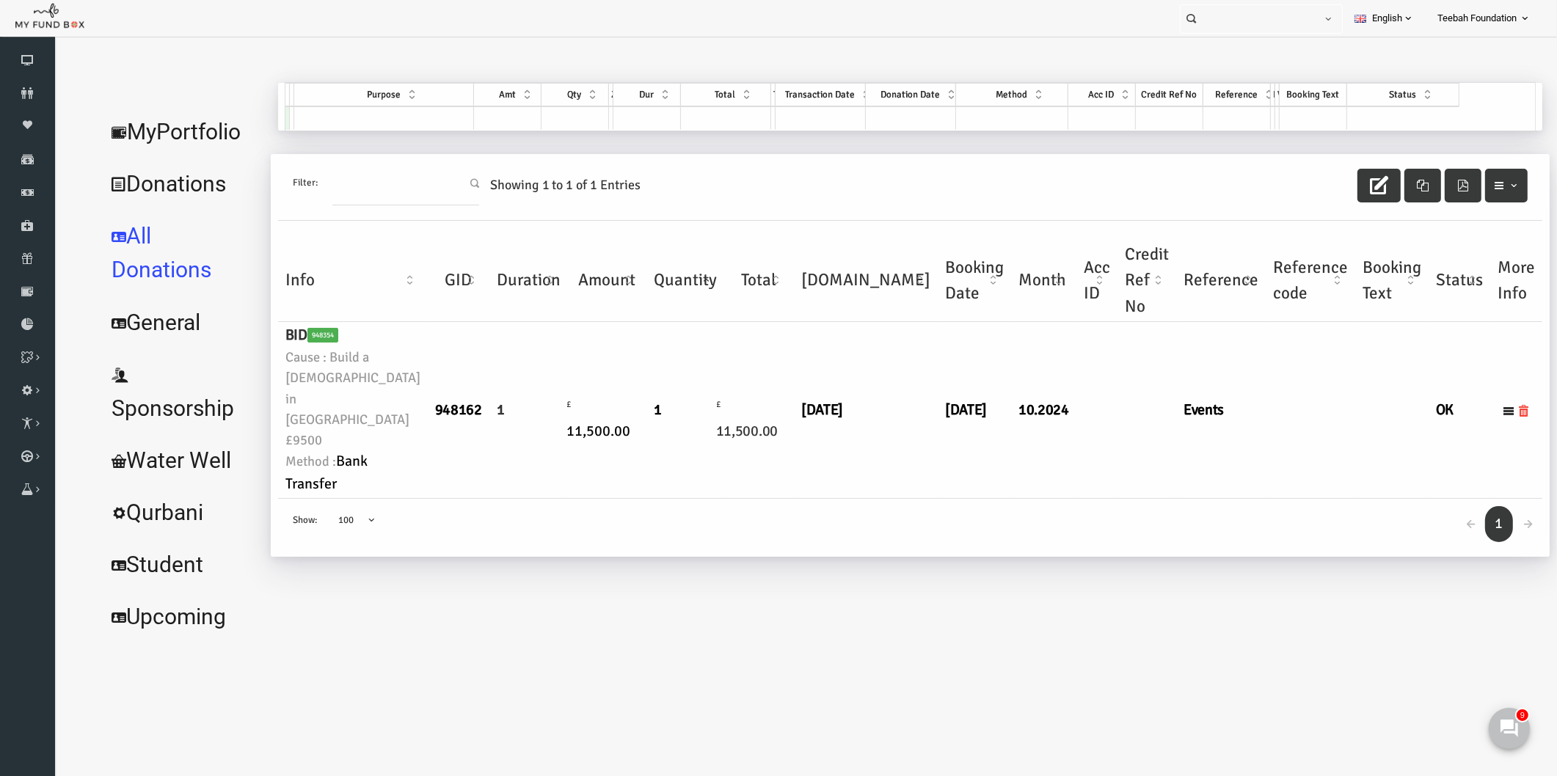
click at [586, 499] on td "£ 11,500.00" at bounding box center [577, 410] width 79 height 177
click at [187, 132] on link "MyPortfolio" at bounding box center [150, 132] width 165 height 53
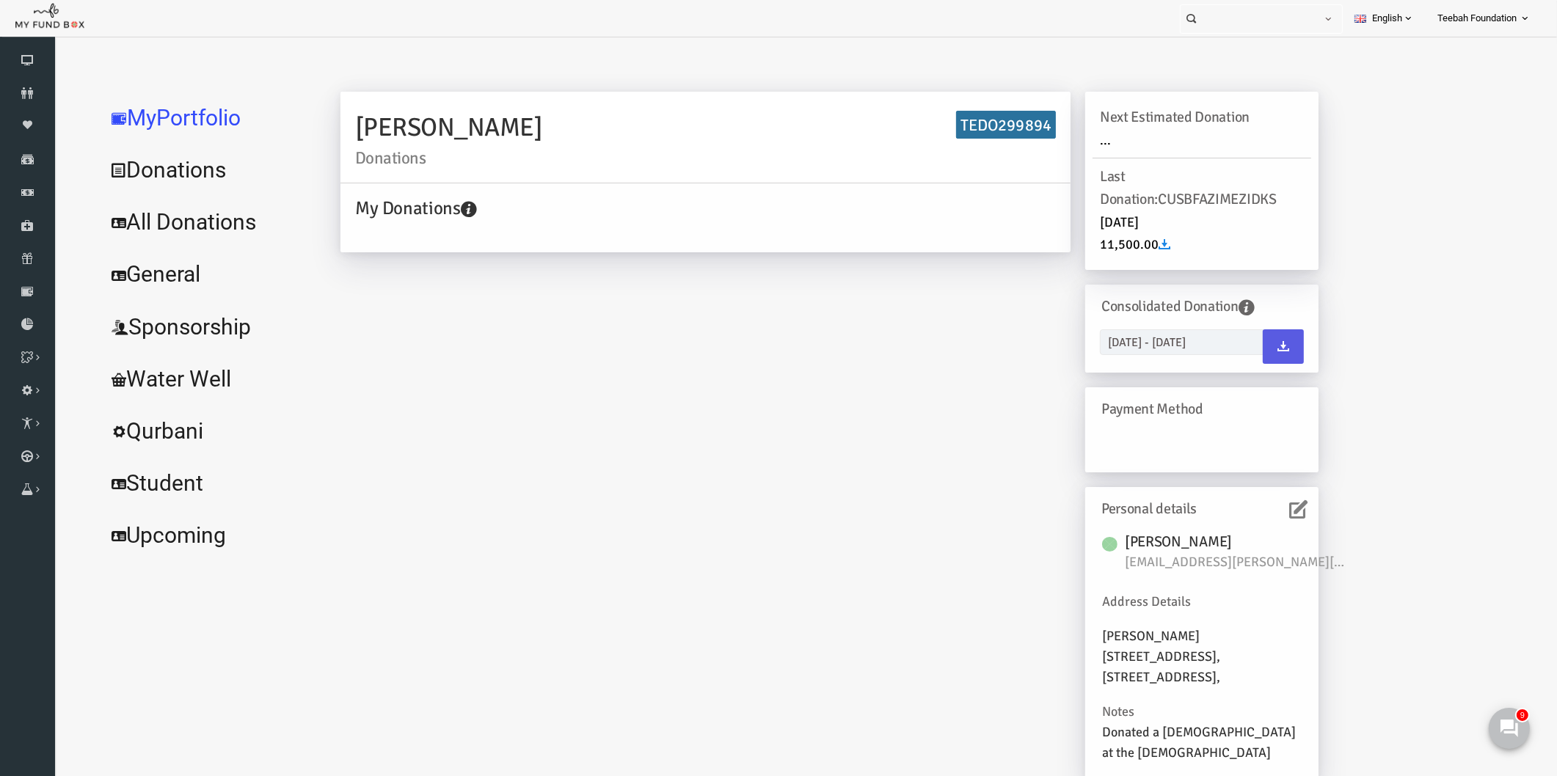
click at [206, 228] on link "All Donations" at bounding box center [178, 222] width 220 height 53
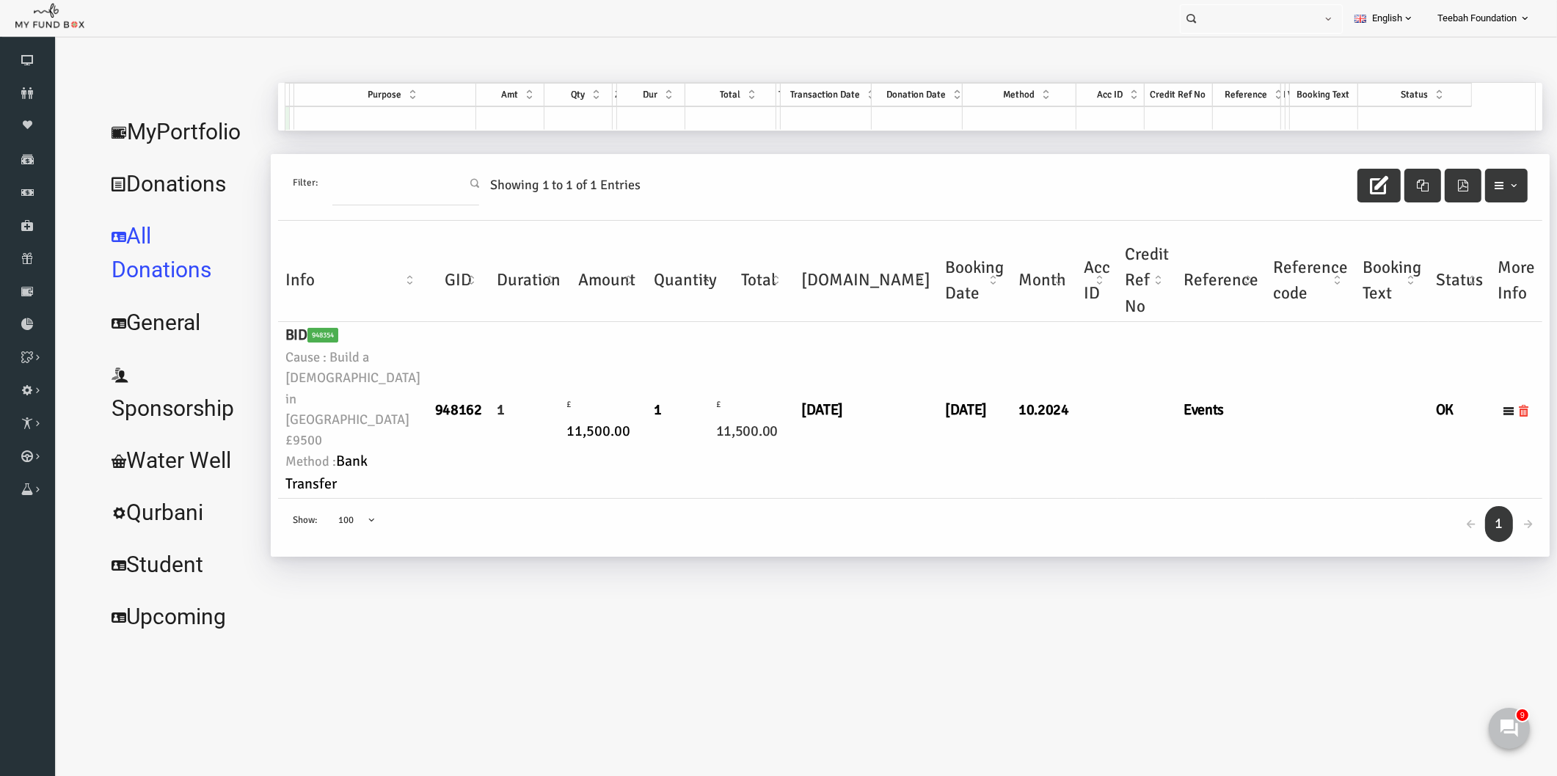
click at [167, 121] on link "MyPortfolio" at bounding box center [150, 132] width 165 height 53
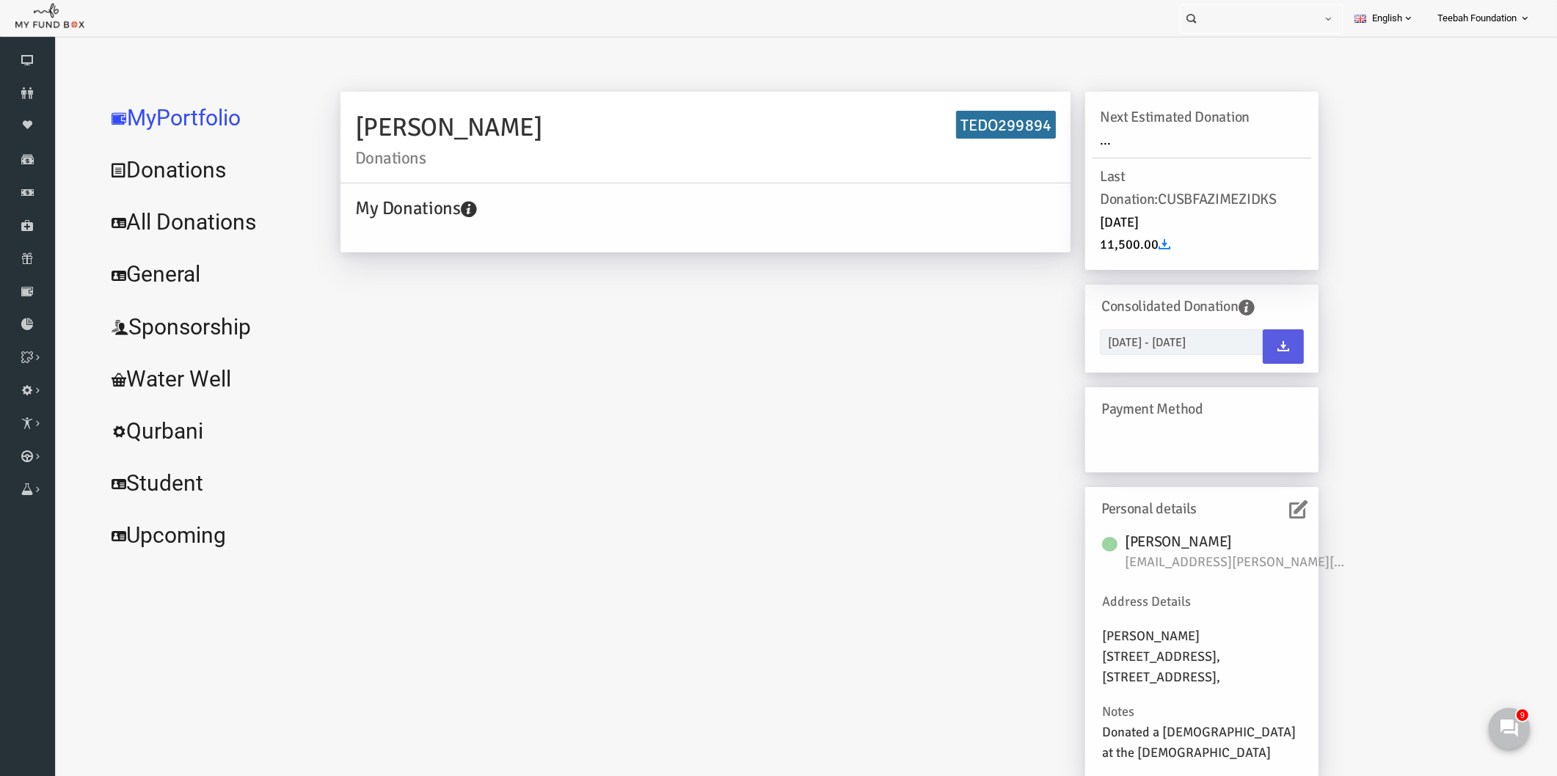
click at [1273, 503] on icon at bounding box center [1268, 510] width 18 height 18
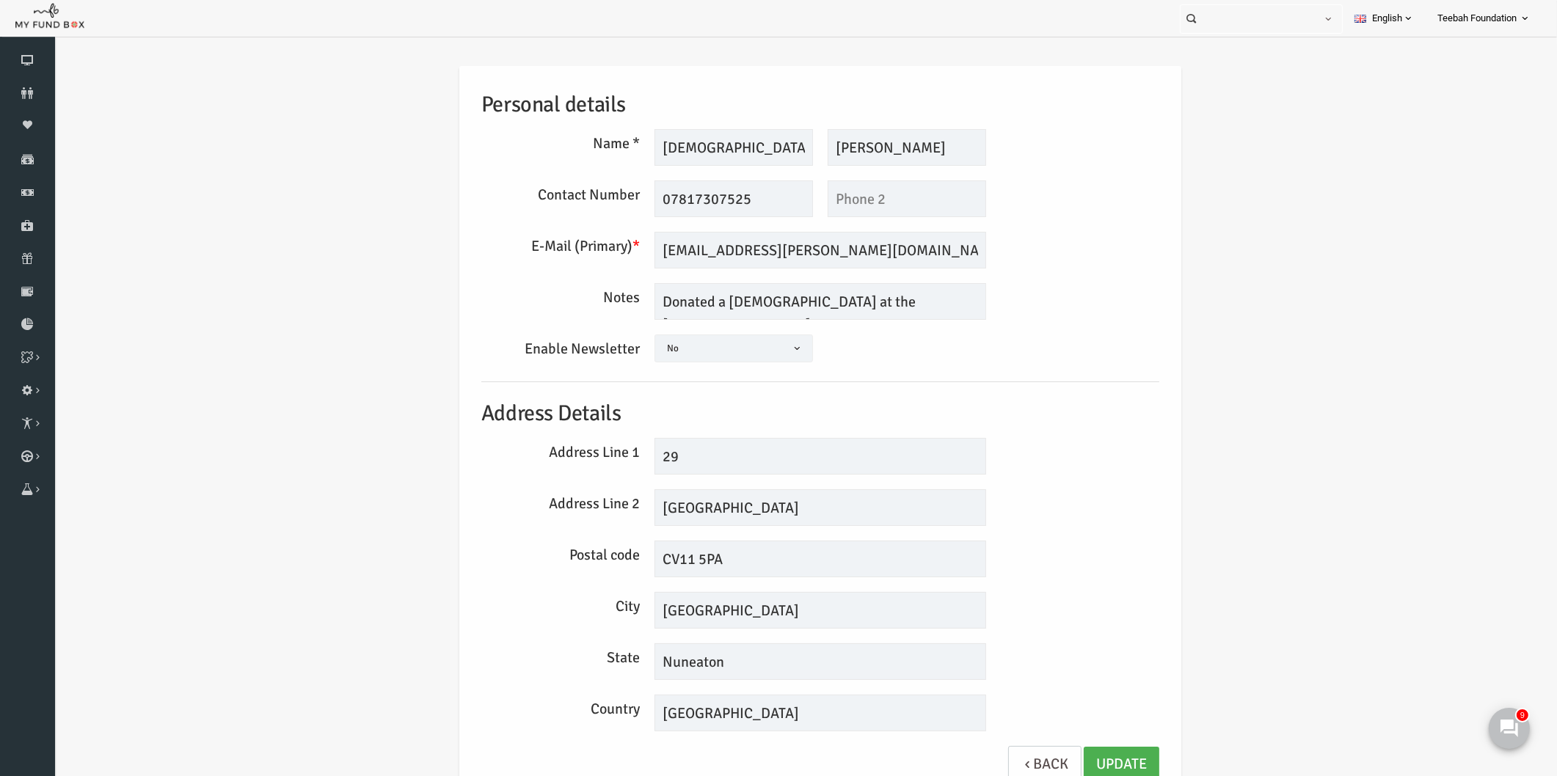
click at [1235, 420] on div "Personal details Name * Hafsah Description allows upto maximum of 255 character…" at bounding box center [791, 436] width 1474 height 784
click at [1075, 397] on h5 "Address Details" at bounding box center [790, 414] width 678 height 34
click at [1110, 765] on link "Update" at bounding box center [1092, 765] width 76 height 36
click at [1130, 555] on div "Postal code CV11 5PA" at bounding box center [790, 559] width 693 height 37
click at [755, 502] on input "[GEOGRAPHIC_DATA]" at bounding box center [791, 508] width 332 height 37
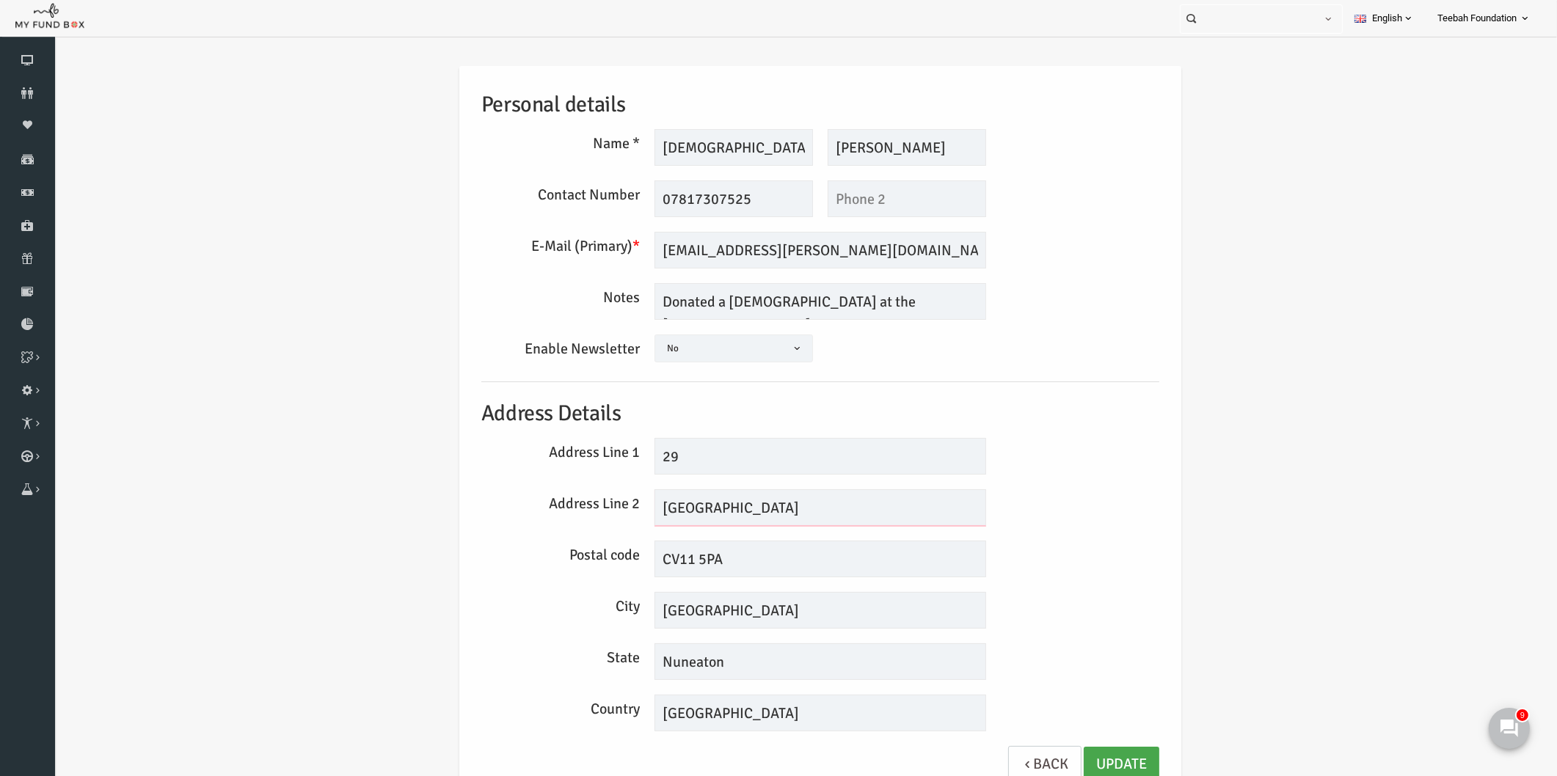
type input "[GEOGRAPHIC_DATA]"
click at [1102, 752] on link "Update" at bounding box center [1092, 765] width 76 height 36
click at [1063, 524] on div "Address Line 2 [GEOGRAPHIC_DATA]" at bounding box center [790, 508] width 693 height 37
click at [1116, 521] on div "Address Line 2 [GEOGRAPHIC_DATA]" at bounding box center [790, 508] width 693 height 37
click at [1107, 438] on div "Address Line 1 29" at bounding box center [790, 456] width 693 height 37
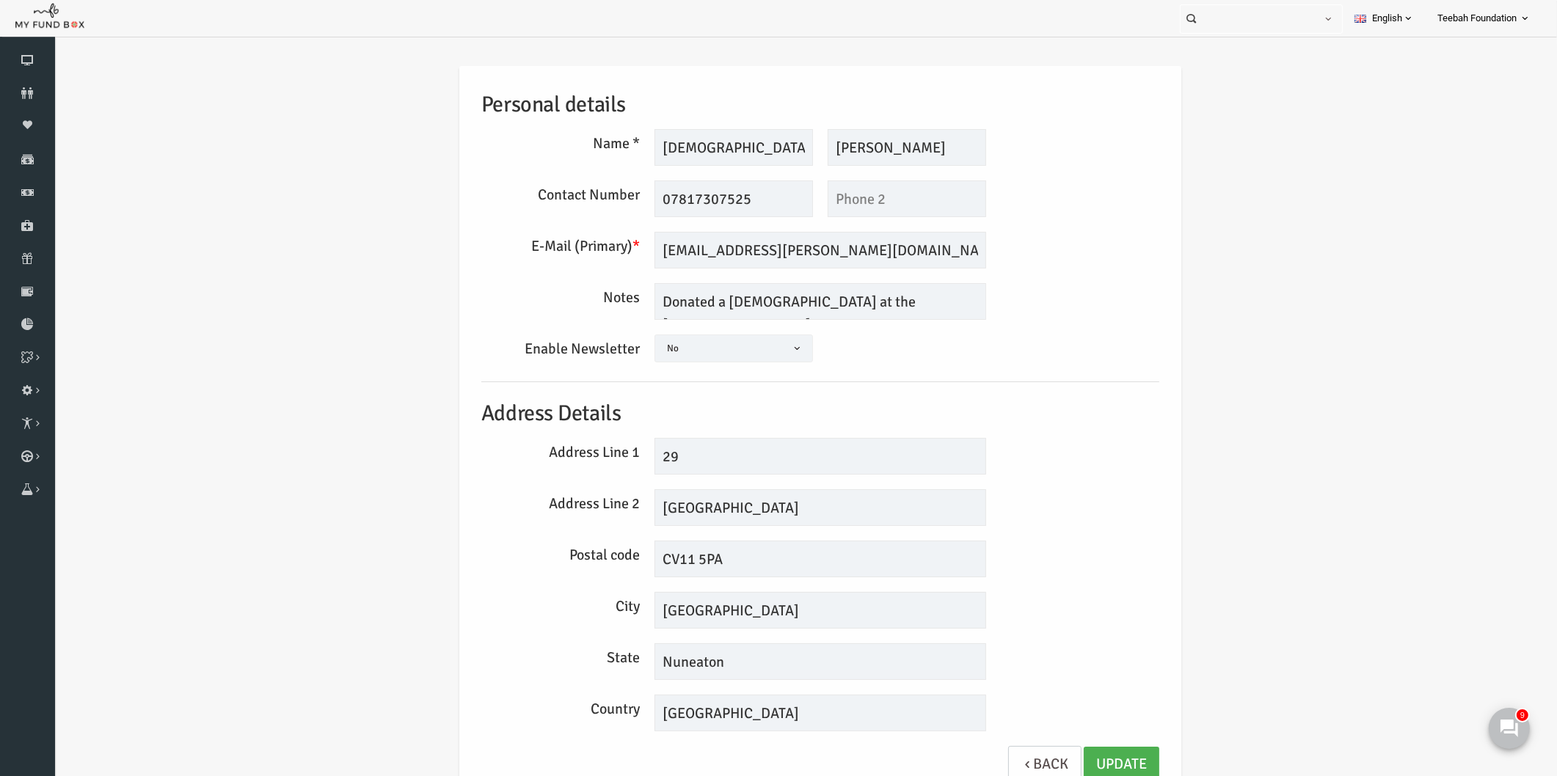
click at [1116, 477] on div "Personal details Name * Hafsah Description allows upto maximum of 255 character…" at bounding box center [790, 432] width 707 height 732
click at [1235, 312] on div "Personal details Name * Hafsah Description allows upto maximum of 255 character…" at bounding box center [791, 436] width 1474 height 784
click at [1118, 370] on div "Personal details Name * Hafsah Description allows upto maximum of 255 character…" at bounding box center [790, 432] width 707 height 732
